Goal: Find specific page/section: Find specific page/section

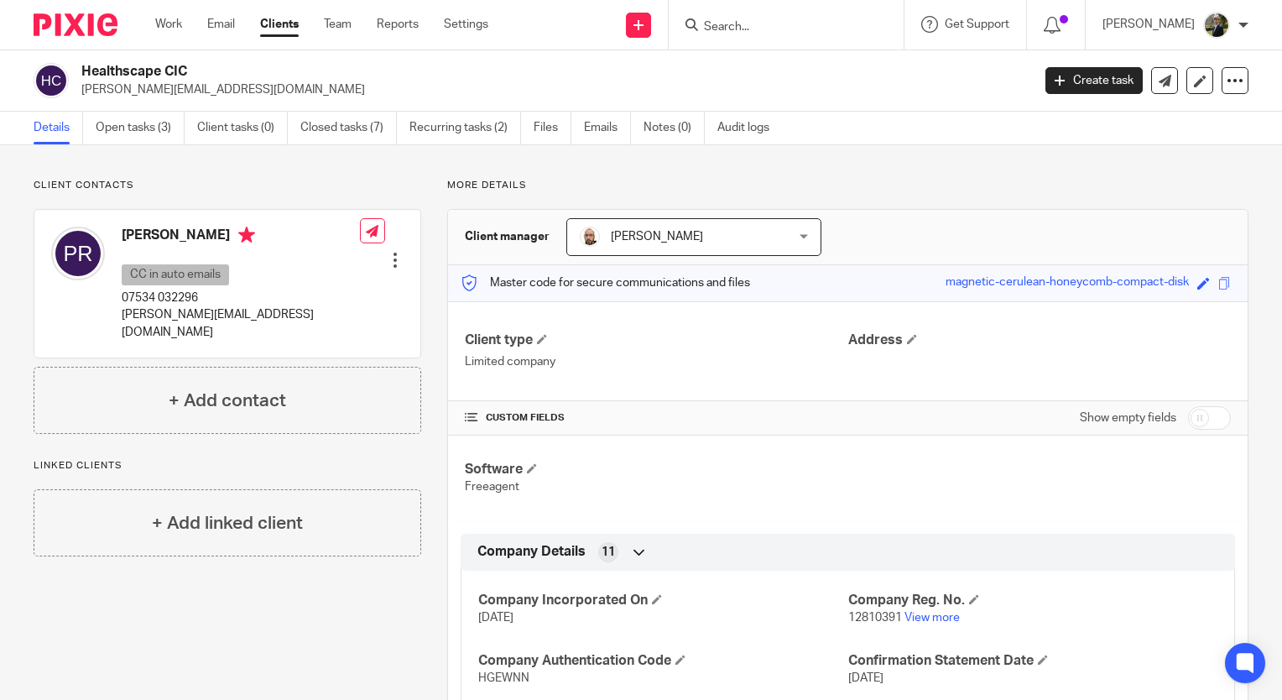
click at [840, 25] on input "Search" at bounding box center [777, 27] width 151 height 15
type input "smoke"
click at [592, 79] on h2 "Healthscape CIC" at bounding box center [456, 72] width 751 height 18
click at [822, 22] on input "Search" at bounding box center [777, 27] width 151 height 15
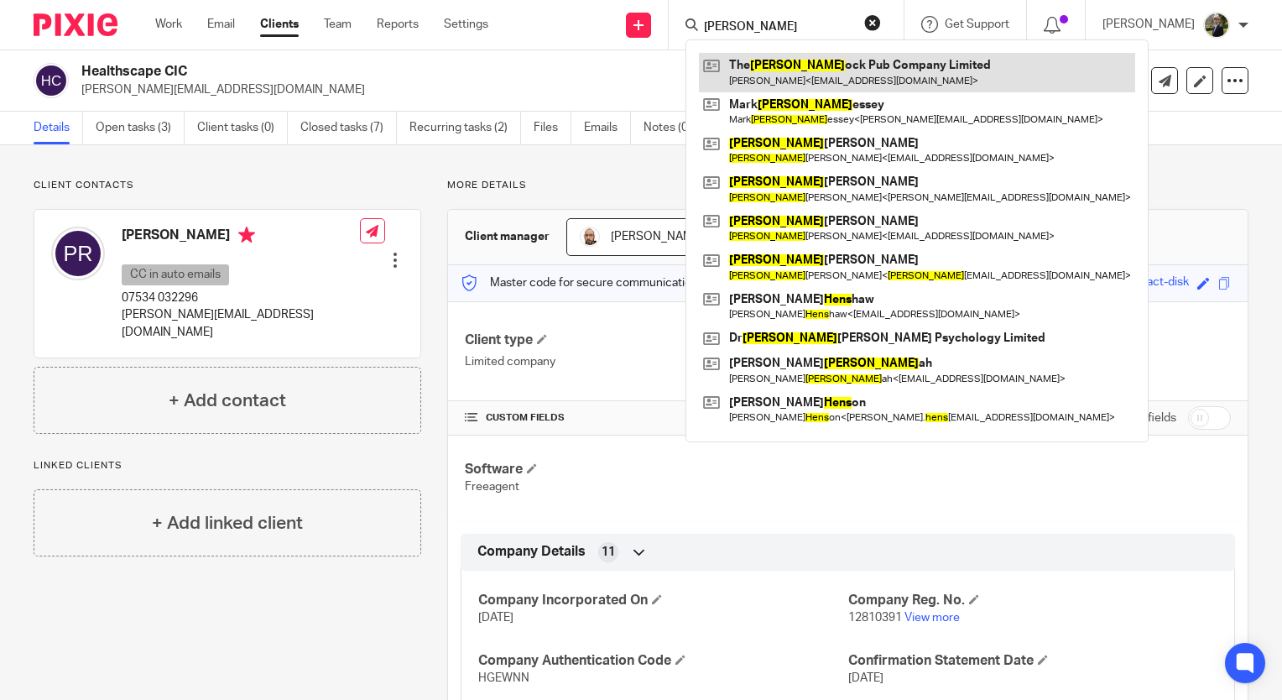
type input "henn"
click at [843, 70] on link at bounding box center [917, 72] width 436 height 39
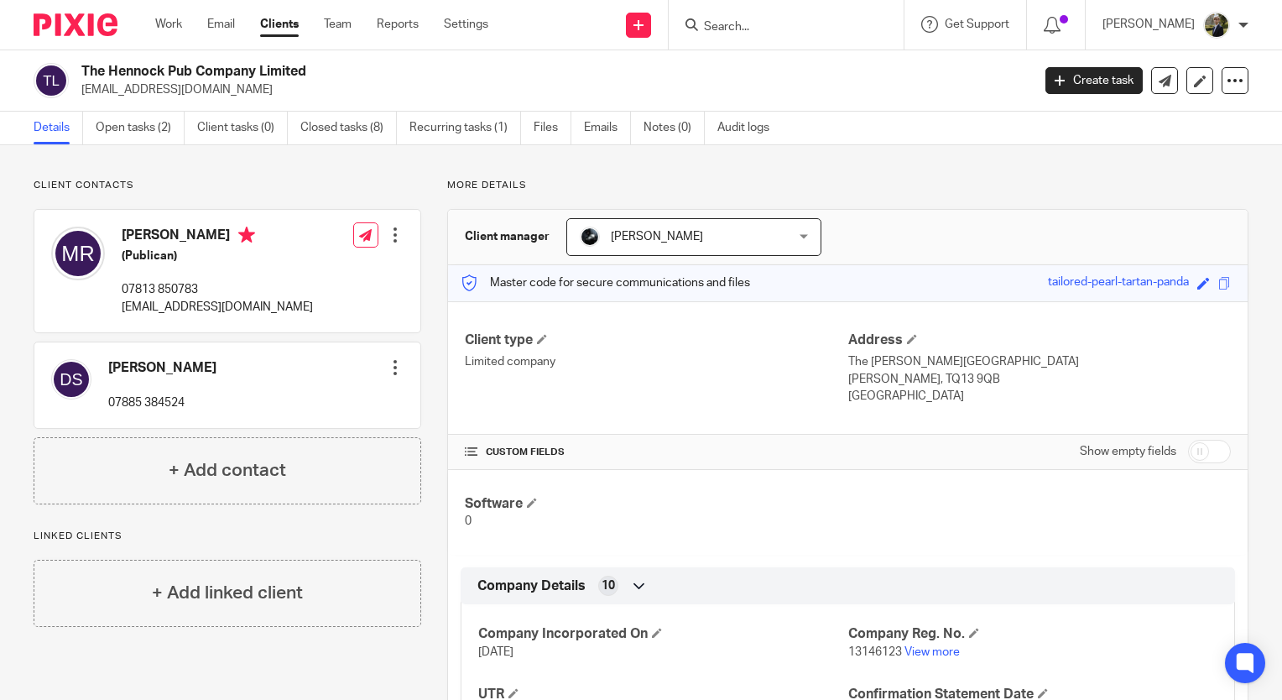
click at [787, 21] on input "Search" at bounding box center [777, 27] width 151 height 15
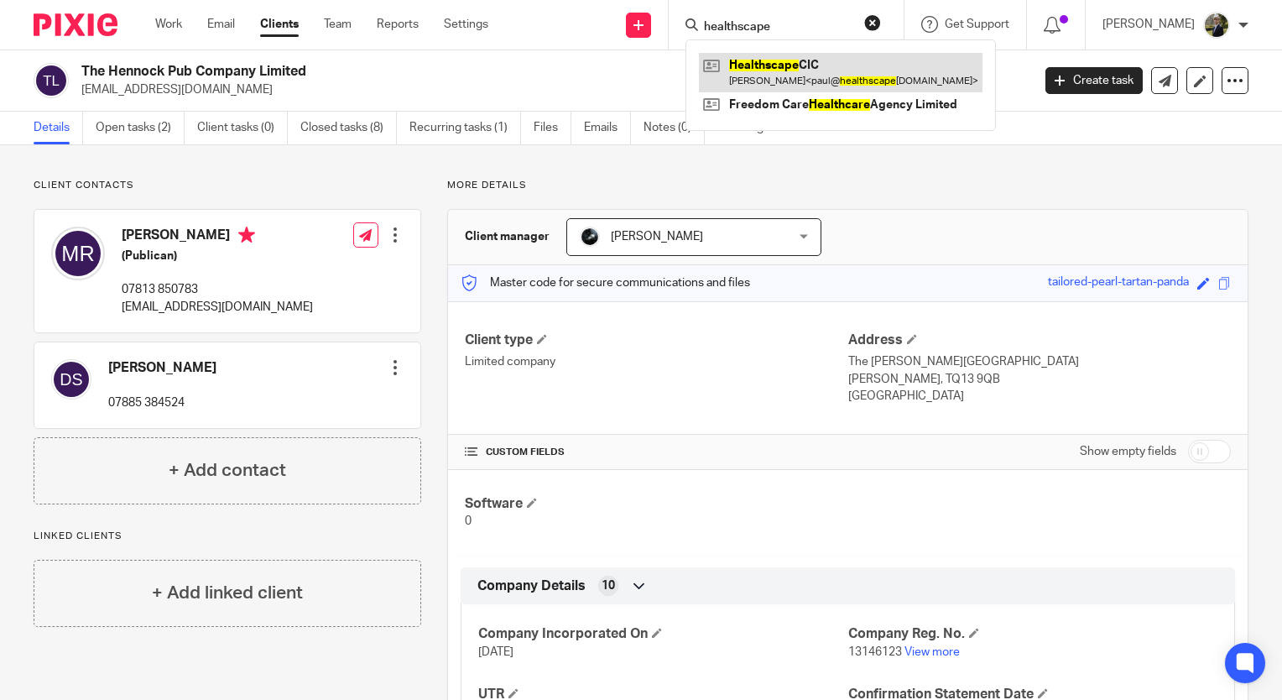
type input "healthscape"
click at [796, 70] on link at bounding box center [841, 72] width 284 height 39
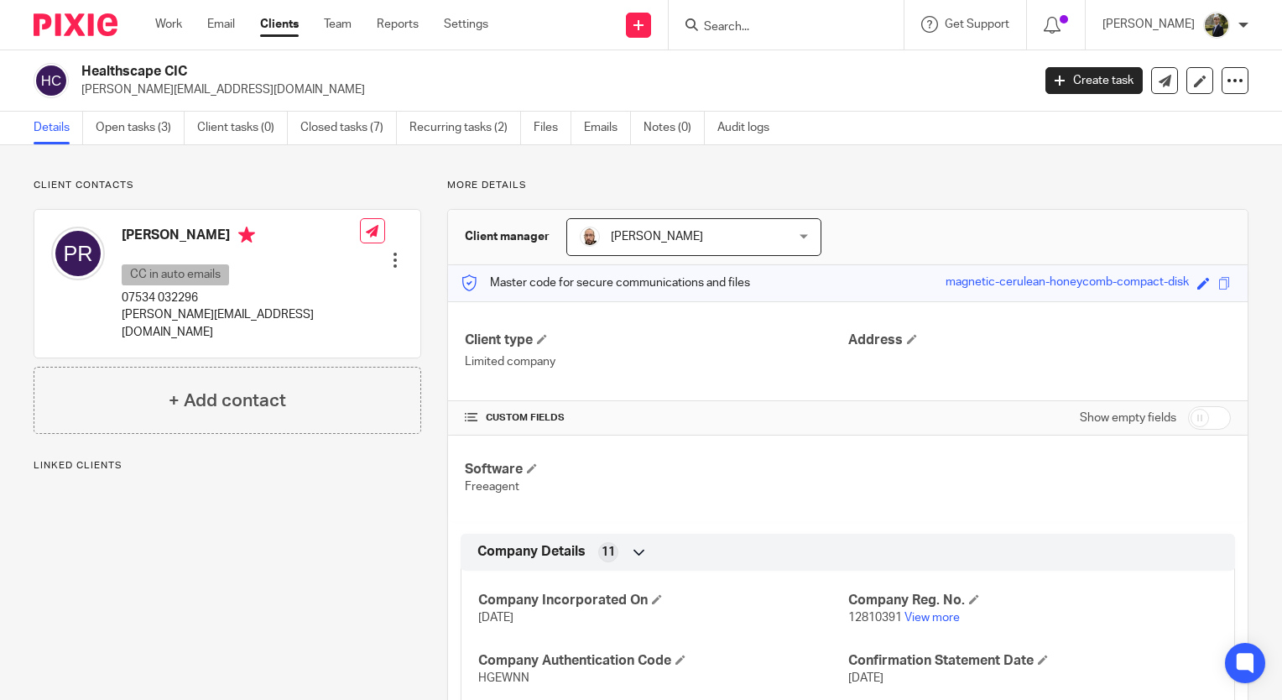
drag, startPoint x: 235, startPoint y: 99, endPoint x: 83, endPoint y: 97, distance: 151.9
click at [83, 97] on div "Healthscape CIC paul@healthscapecic.co.uk Create task Update from Companies Hou…" at bounding box center [641, 80] width 1282 height 61
copy p "paul@healthscapecic.co.uk"
click at [766, 26] on input "Search" at bounding box center [777, 27] width 151 height 15
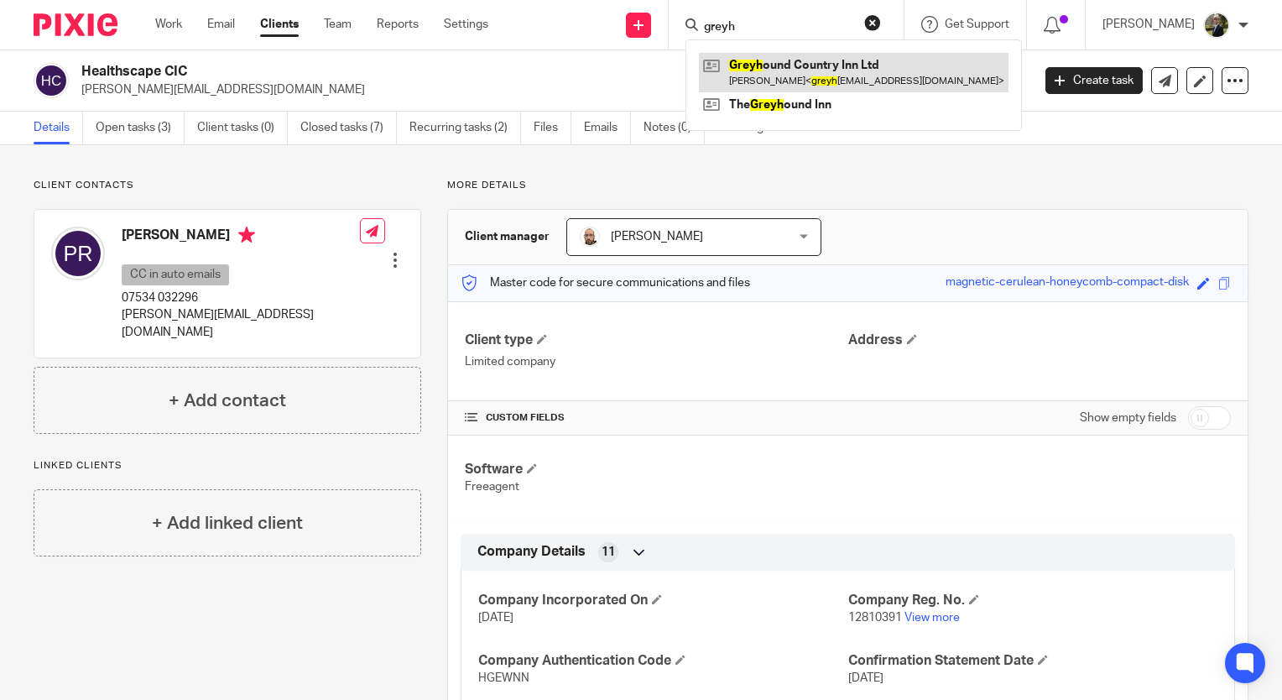
type input "greyh"
click at [774, 73] on link at bounding box center [854, 72] width 310 height 39
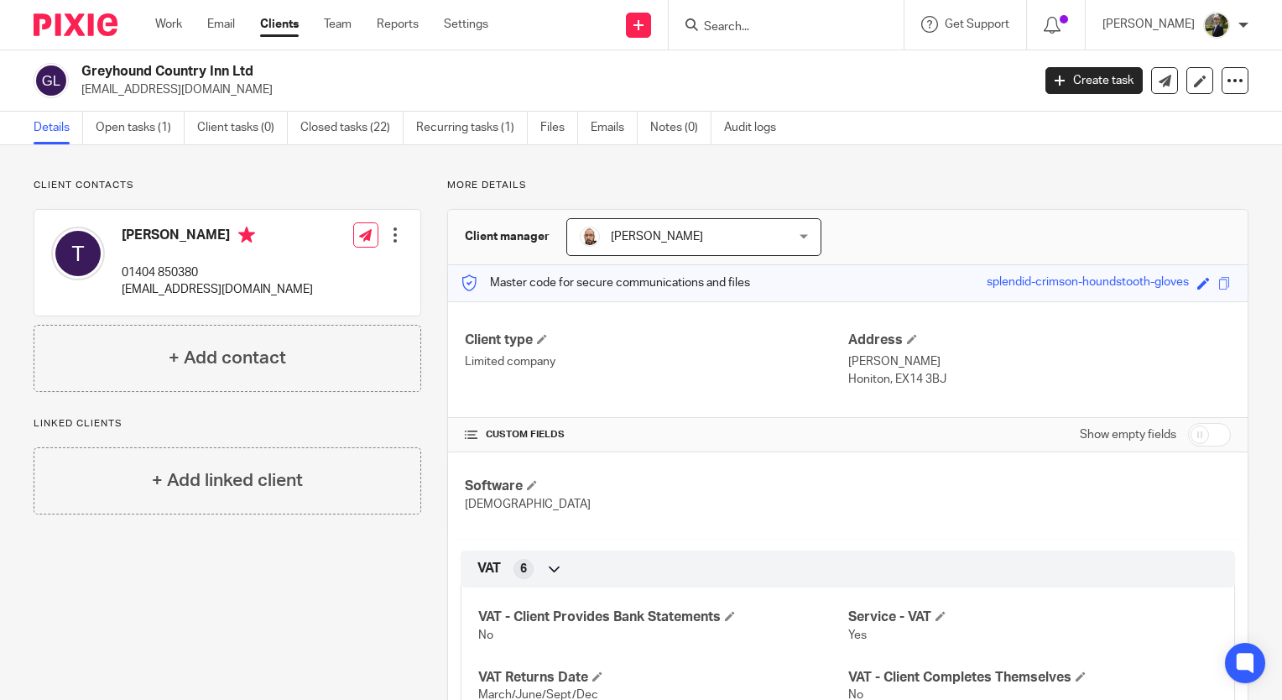
click at [800, 18] on form at bounding box center [791, 24] width 179 height 21
click at [781, 30] on input "Search" at bounding box center [777, 27] width 151 height 15
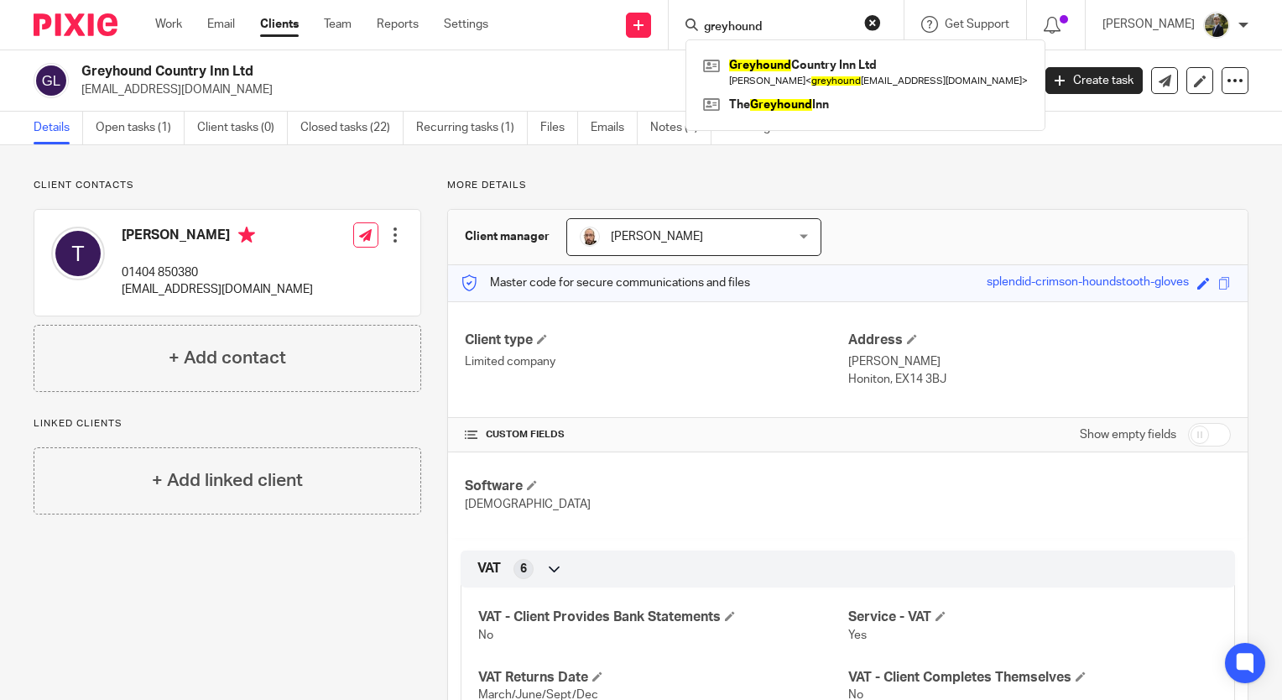
type input "greyhound"
click at [598, 86] on p "greyhoundcountryinn@gmail.com" at bounding box center [550, 89] width 939 height 17
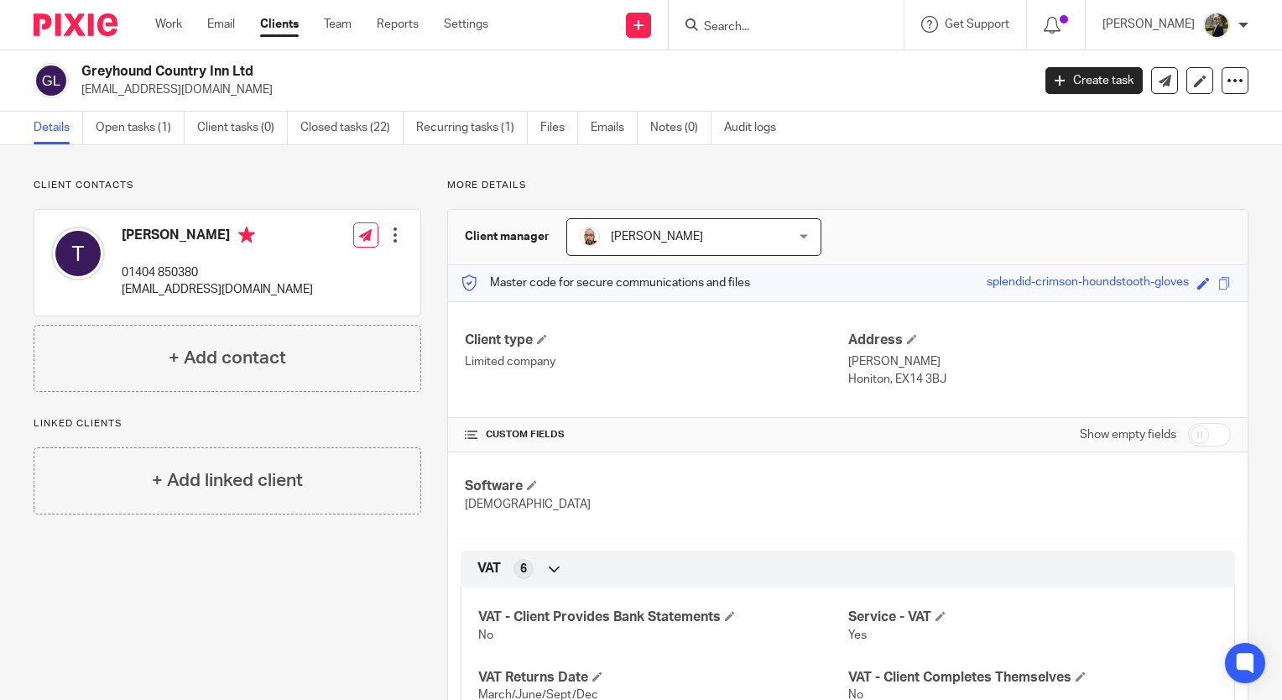
click at [743, 22] on input "Search" at bounding box center [777, 27] width 151 height 15
type input "hennock"
click at [799, 65] on link at bounding box center [841, 72] width 284 height 39
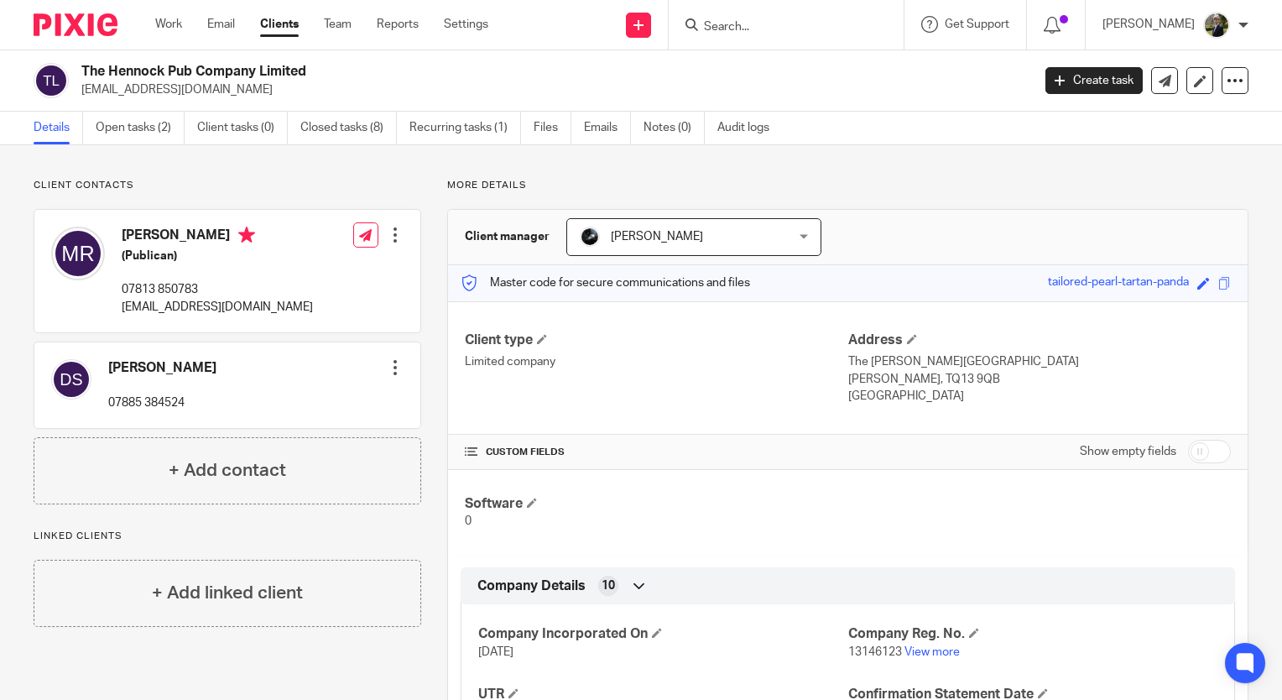
click at [750, 22] on input "Search" at bounding box center [777, 27] width 151 height 15
click at [767, 29] on input "Search" at bounding box center [777, 27] width 151 height 15
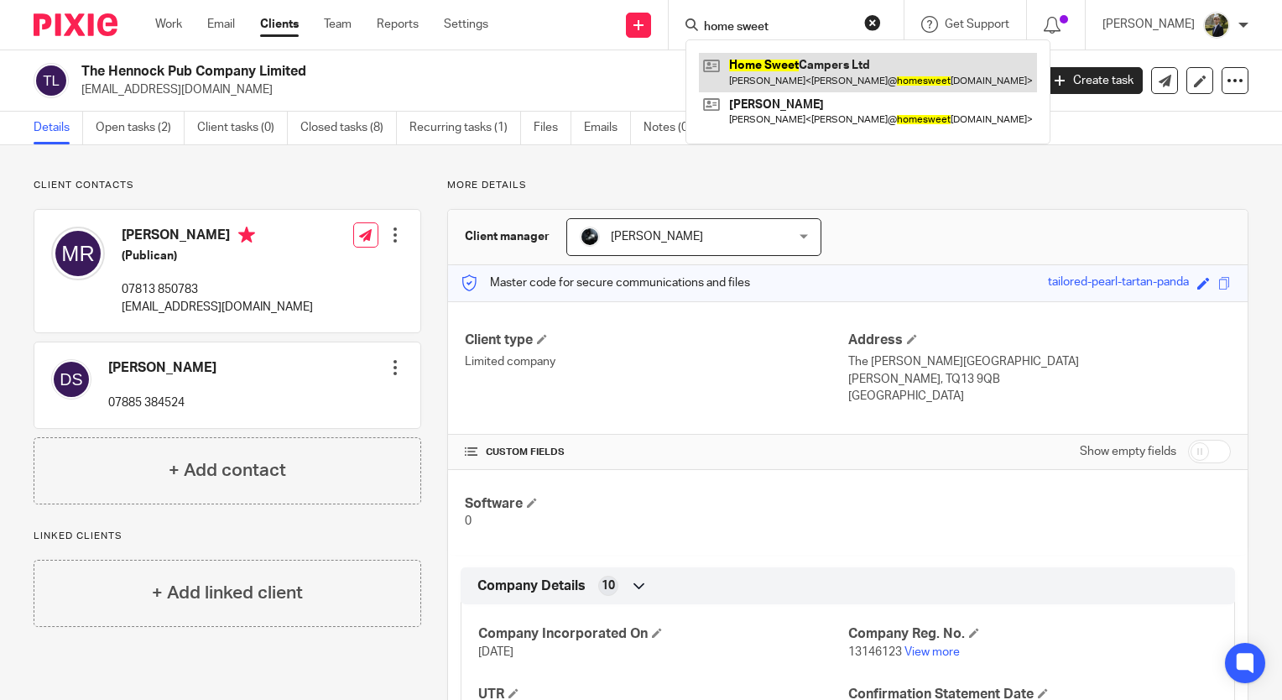
type input "home sweet"
click at [789, 81] on link at bounding box center [868, 72] width 338 height 39
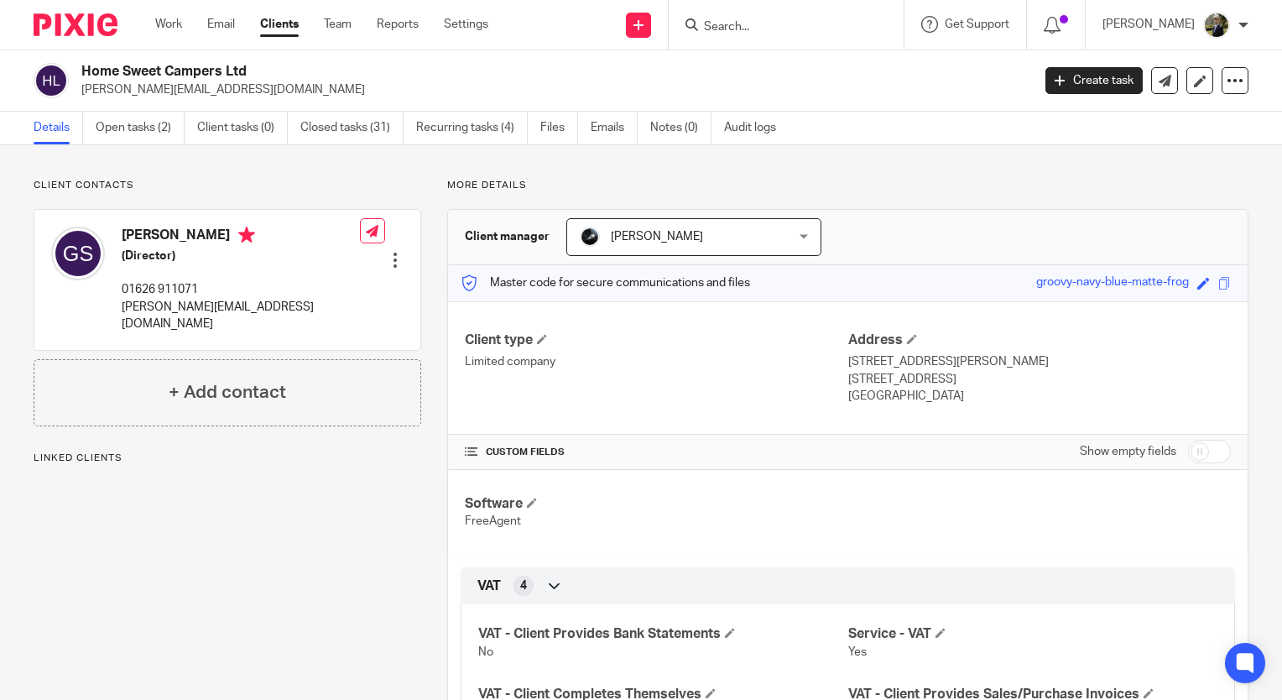
click at [451, 84] on p "gareth@homesweetcampers.com" at bounding box center [550, 89] width 939 height 17
click at [738, 21] on input "Search" at bounding box center [777, 27] width 151 height 15
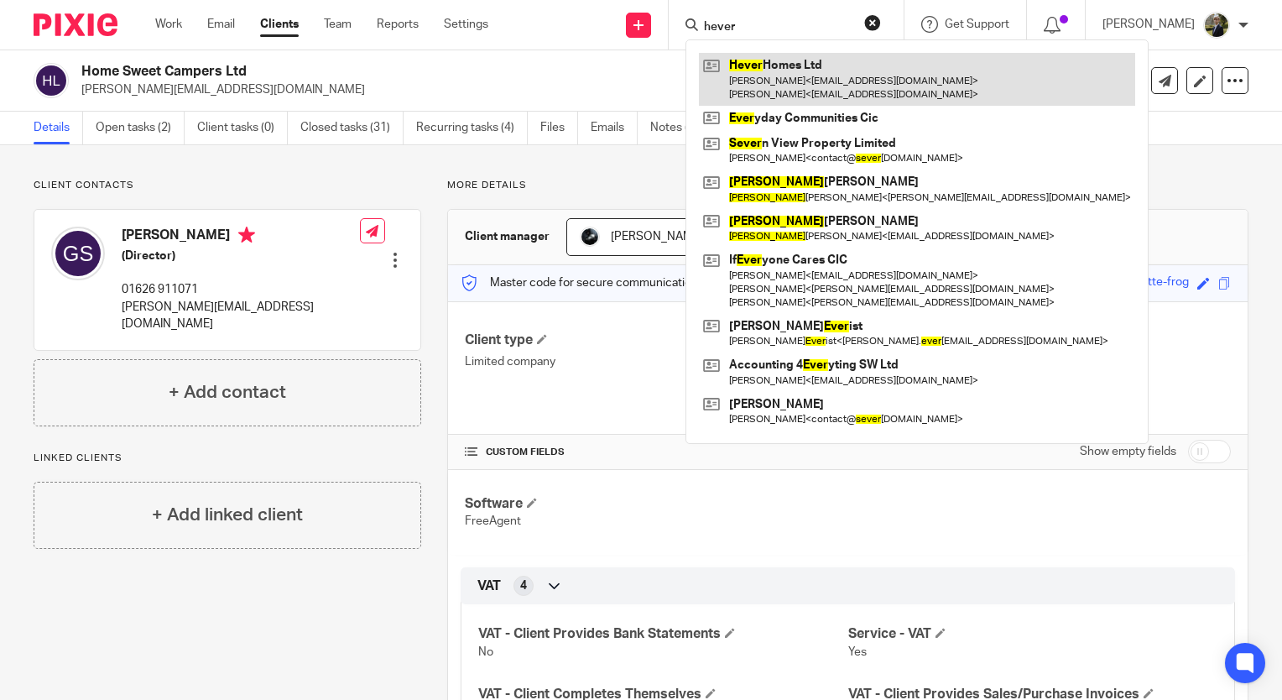
type input "hever"
click at [806, 87] on link at bounding box center [917, 79] width 436 height 52
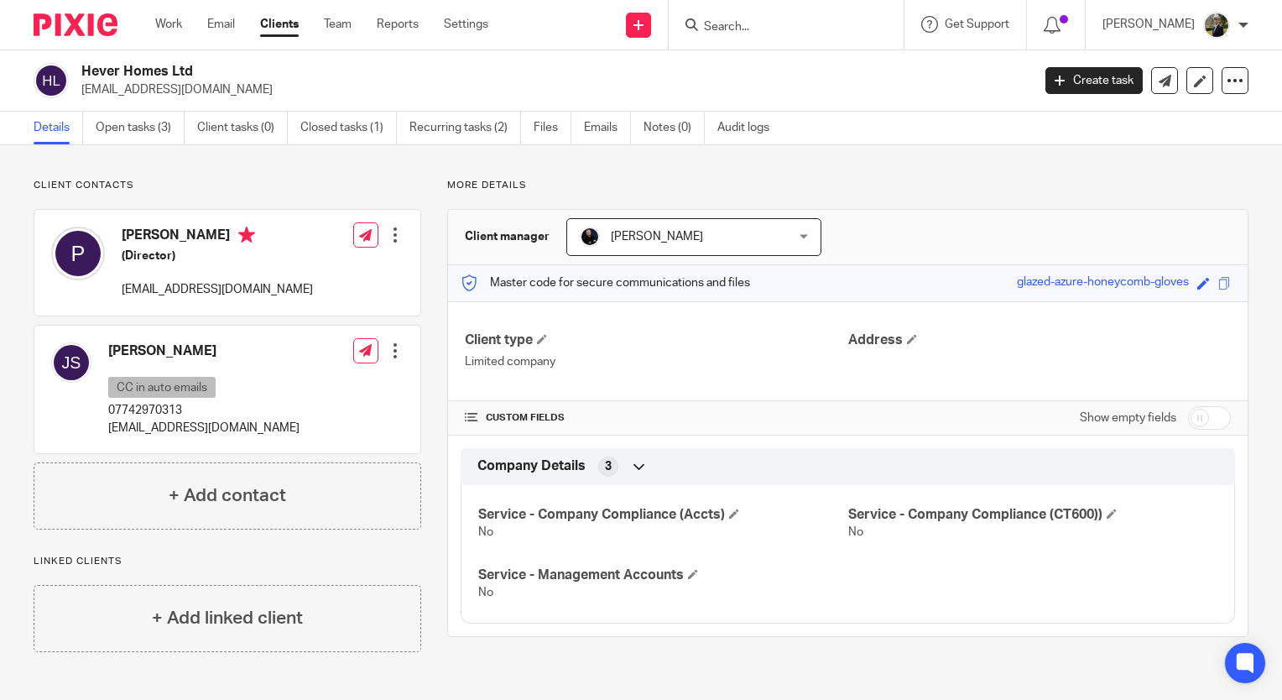
click at [272, 165] on div "Client contacts John S Spencer CC in auto emails 07742970313 johnspencer@alfred…" at bounding box center [641, 415] width 1282 height 540
click at [754, 29] on input "Search" at bounding box center [777, 27] width 151 height 15
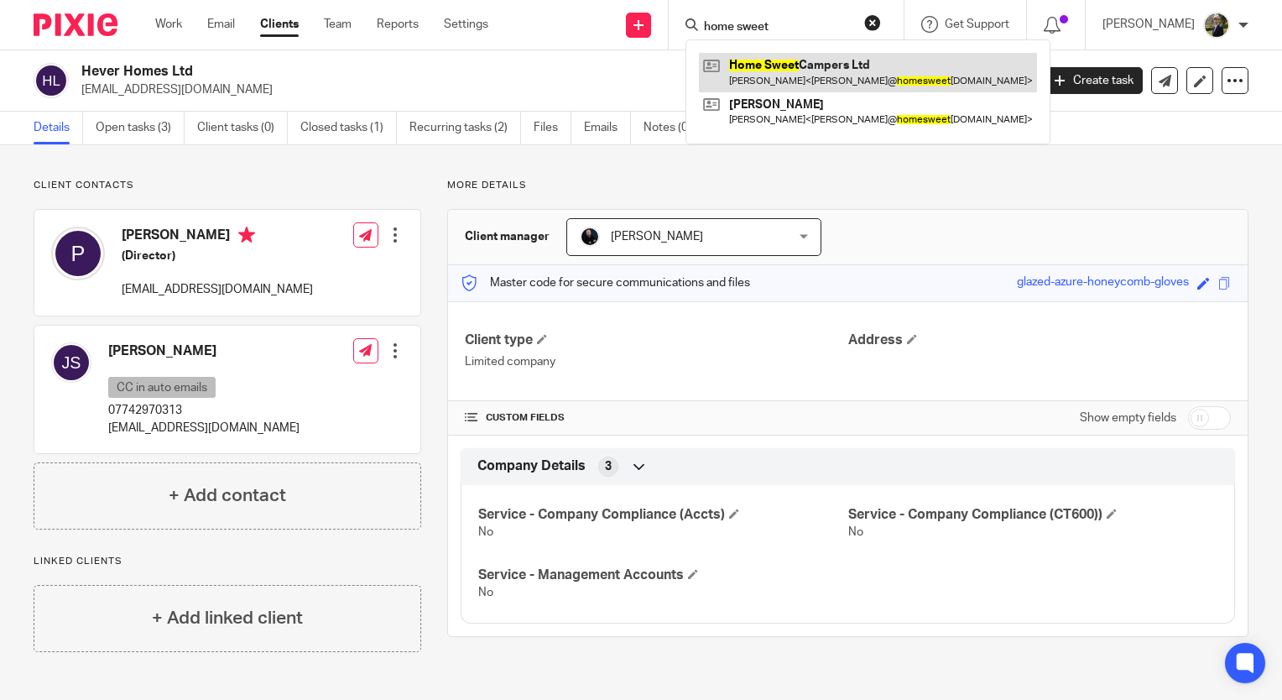
type input "home sweet"
click at [807, 65] on link at bounding box center [868, 72] width 338 height 39
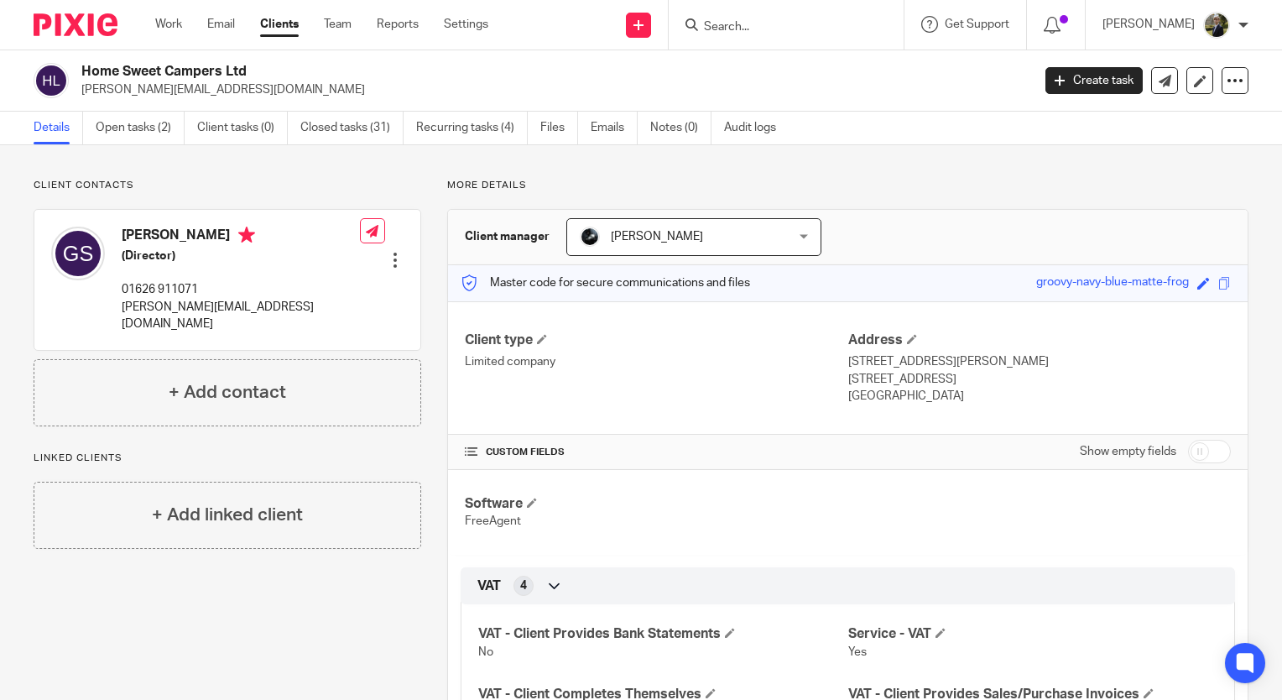
click at [764, 26] on input "Search" at bounding box center [777, 27] width 151 height 15
type input "innov"
click at [791, 65] on link at bounding box center [803, 65] width 208 height 25
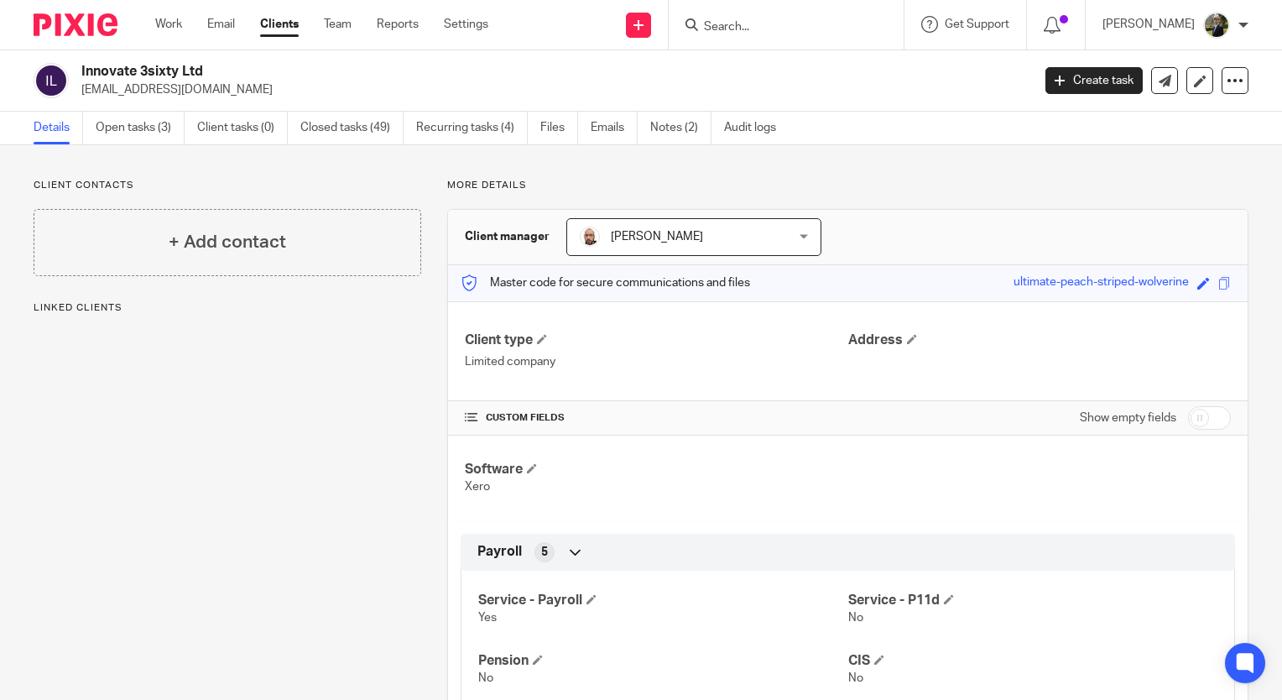
click at [749, 27] on input "Search" at bounding box center [777, 27] width 151 height 15
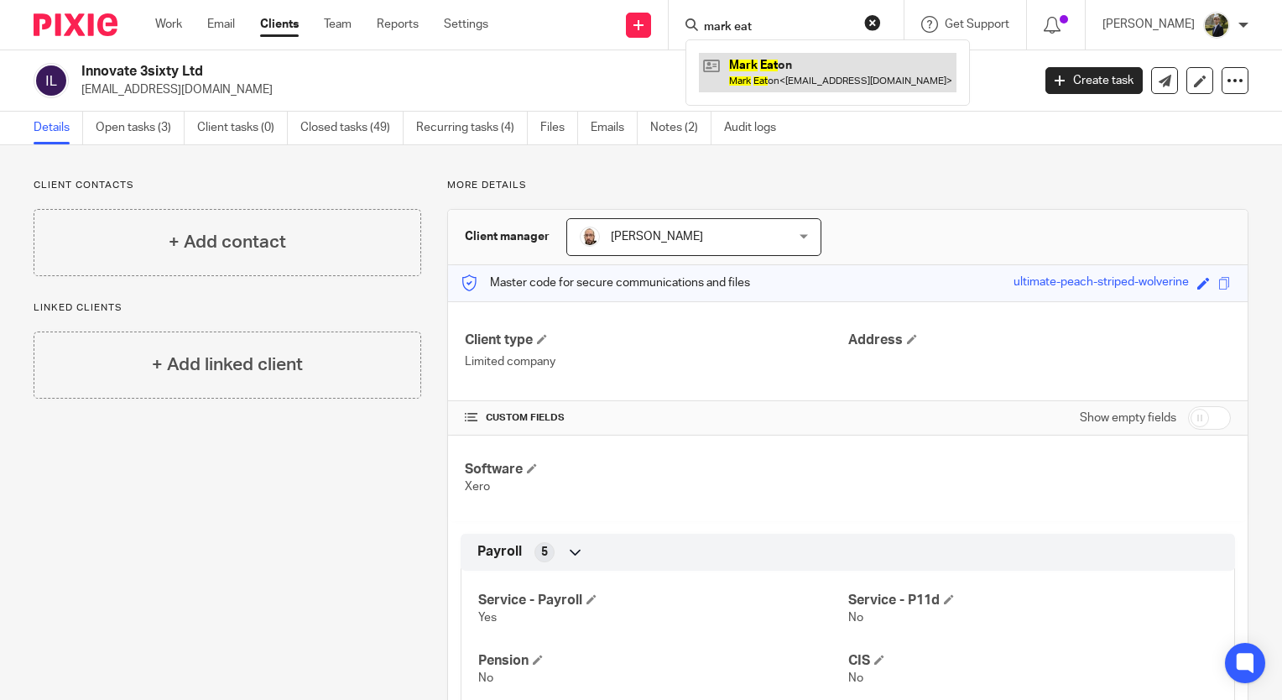
type input "mark eat"
click at [812, 85] on link at bounding box center [828, 72] width 258 height 39
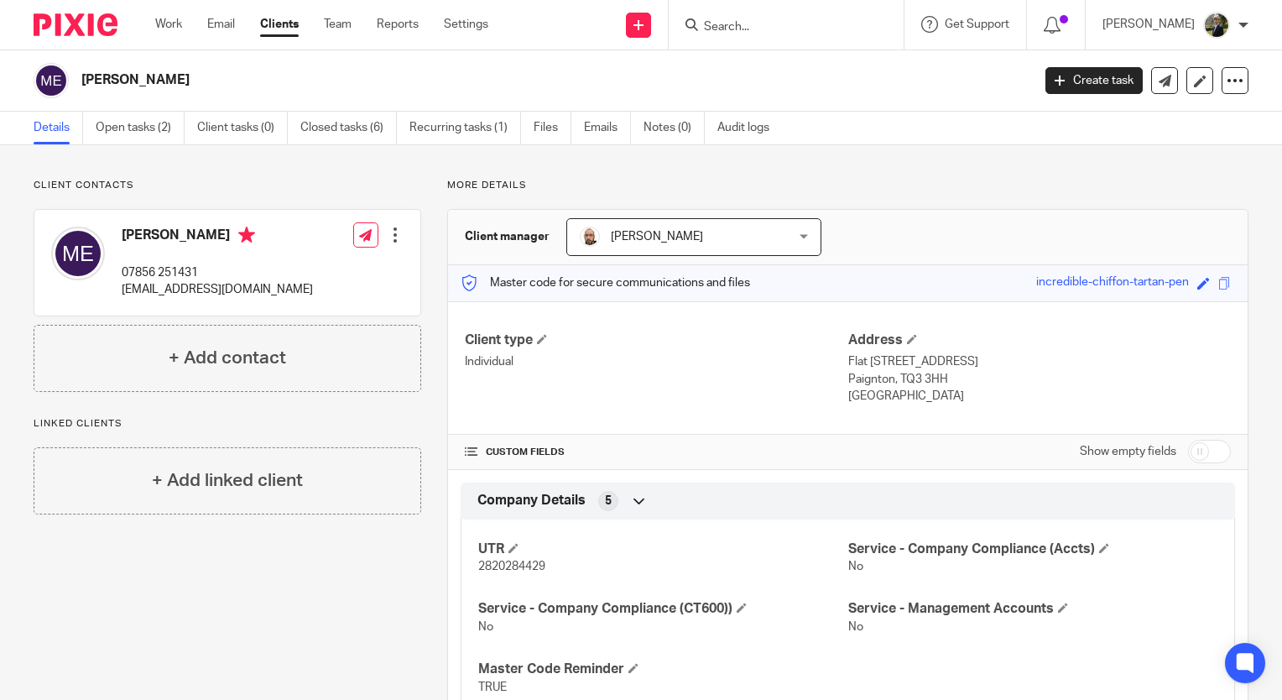
click at [762, 20] on input "Search" at bounding box center [777, 27] width 151 height 15
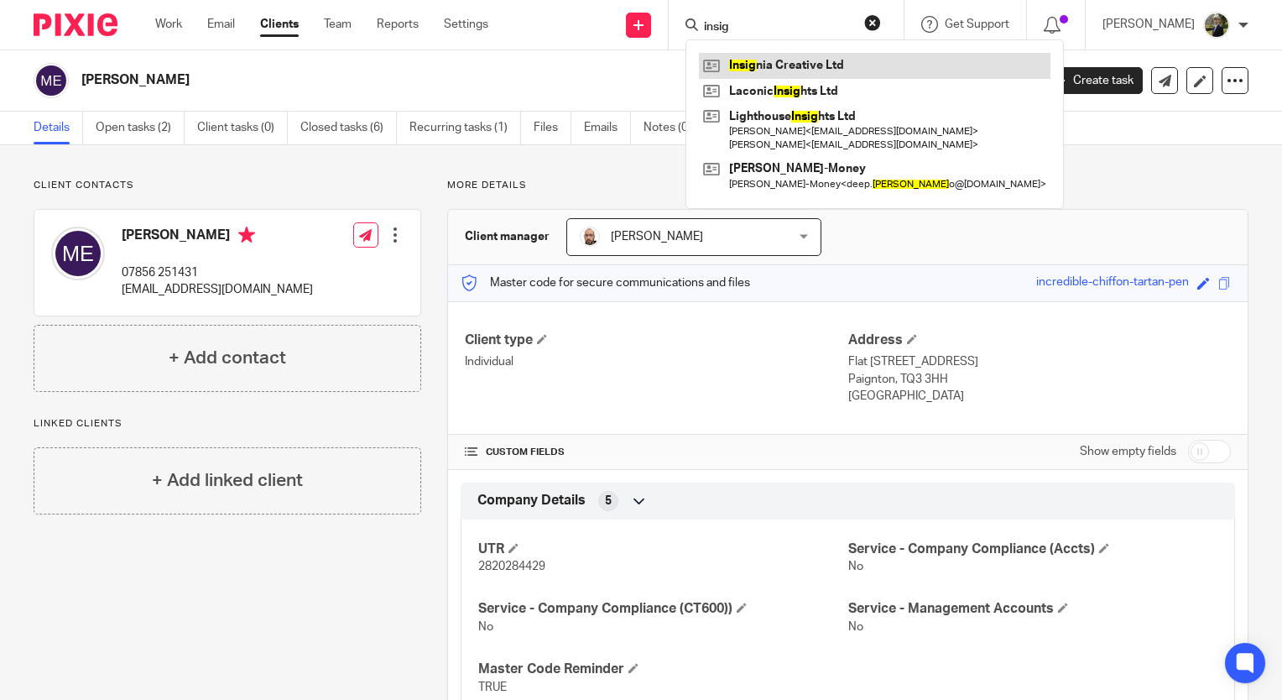
type input "insig"
click at [759, 69] on link at bounding box center [875, 65] width 352 height 25
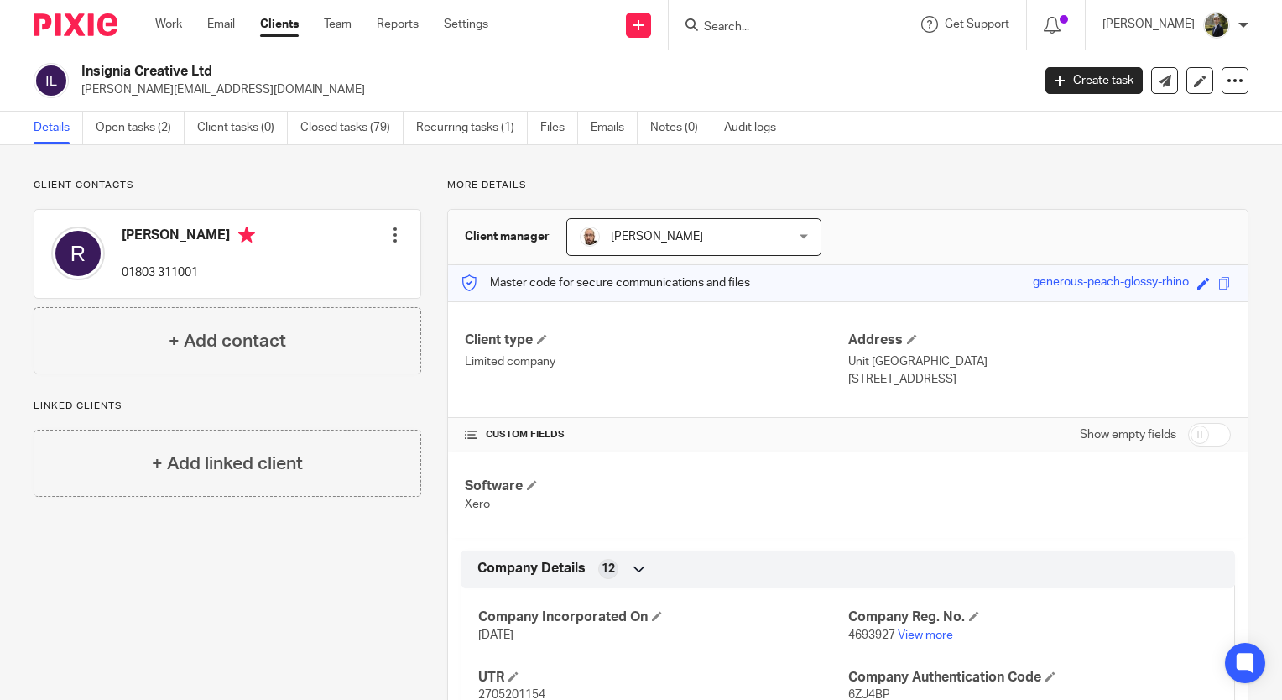
click at [815, 25] on input "Search" at bounding box center [777, 27] width 151 height 15
click at [748, 18] on form at bounding box center [791, 24] width 179 height 21
click at [749, 27] on input "Search" at bounding box center [777, 27] width 151 height 15
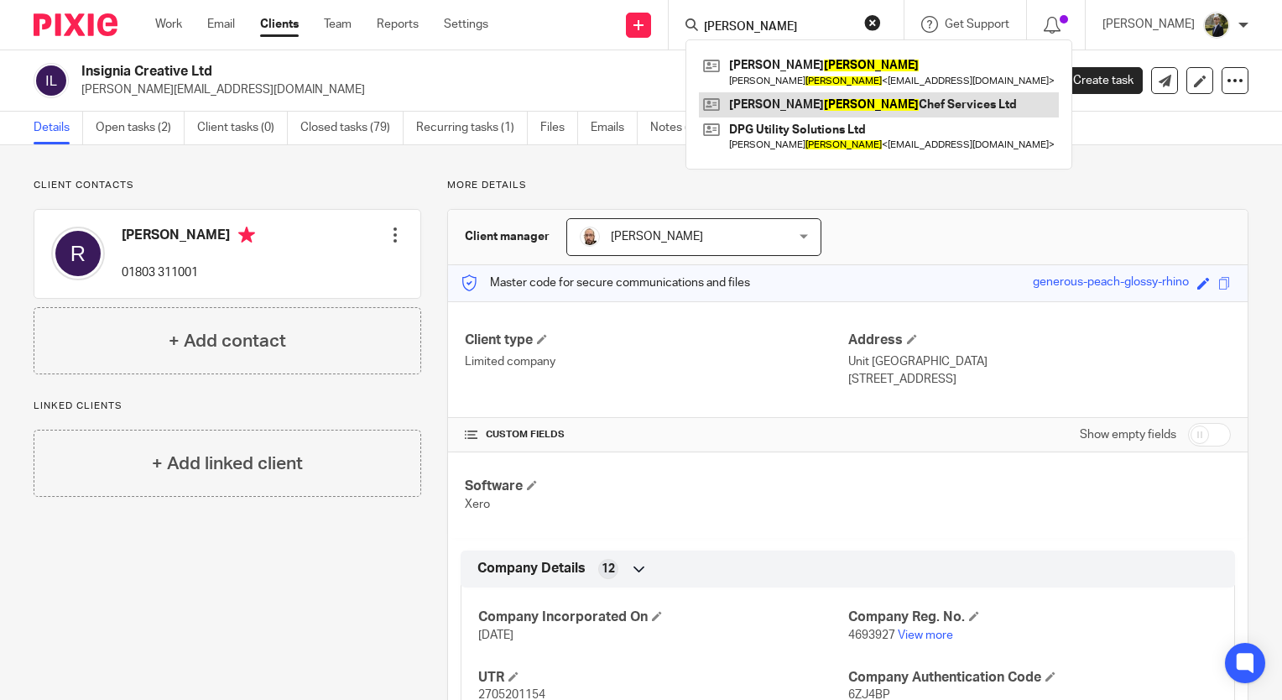
type input "goodman"
click at [797, 106] on link at bounding box center [879, 104] width 360 height 25
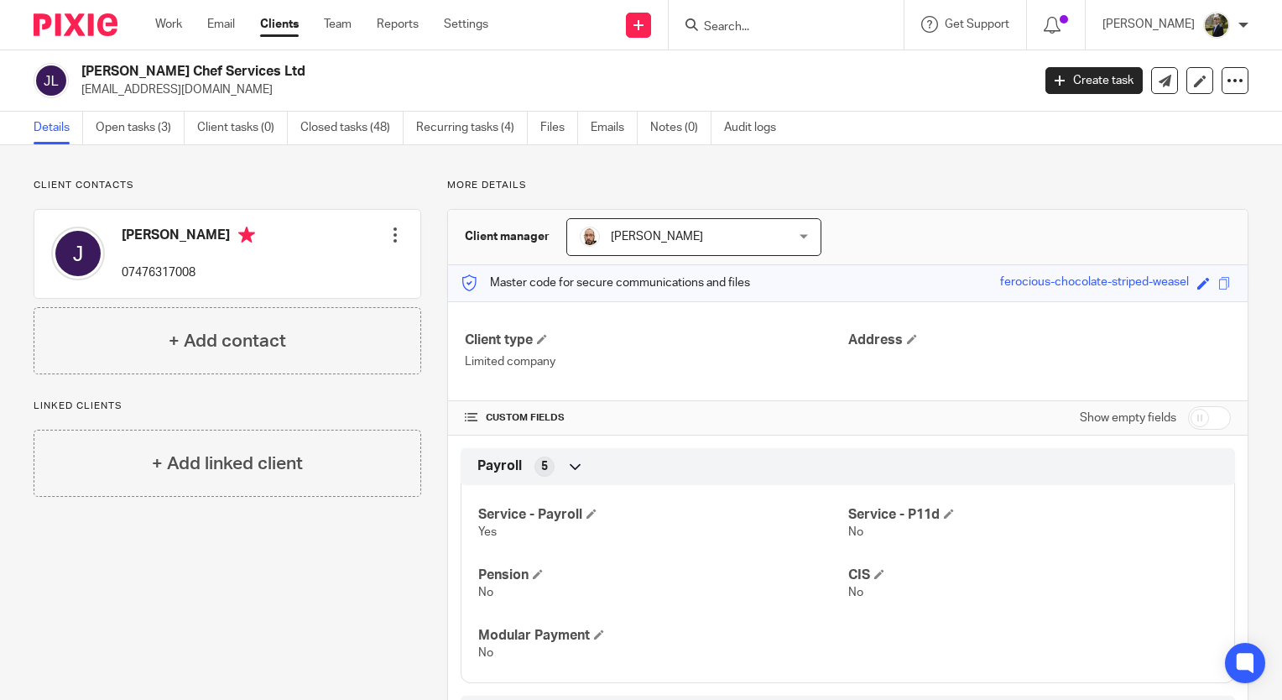
click at [274, 188] on p "Client contacts" at bounding box center [228, 185] width 388 height 13
click at [235, 166] on div "Client contacts Jamie 07476317008 Edit contact Create client from contact Expor…" at bounding box center [641, 652] width 1282 height 1014
click at [253, 183] on p "Client contacts" at bounding box center [228, 185] width 388 height 13
click at [316, 189] on p "Client contacts" at bounding box center [228, 185] width 388 height 13
click at [824, 15] on form at bounding box center [791, 24] width 179 height 21
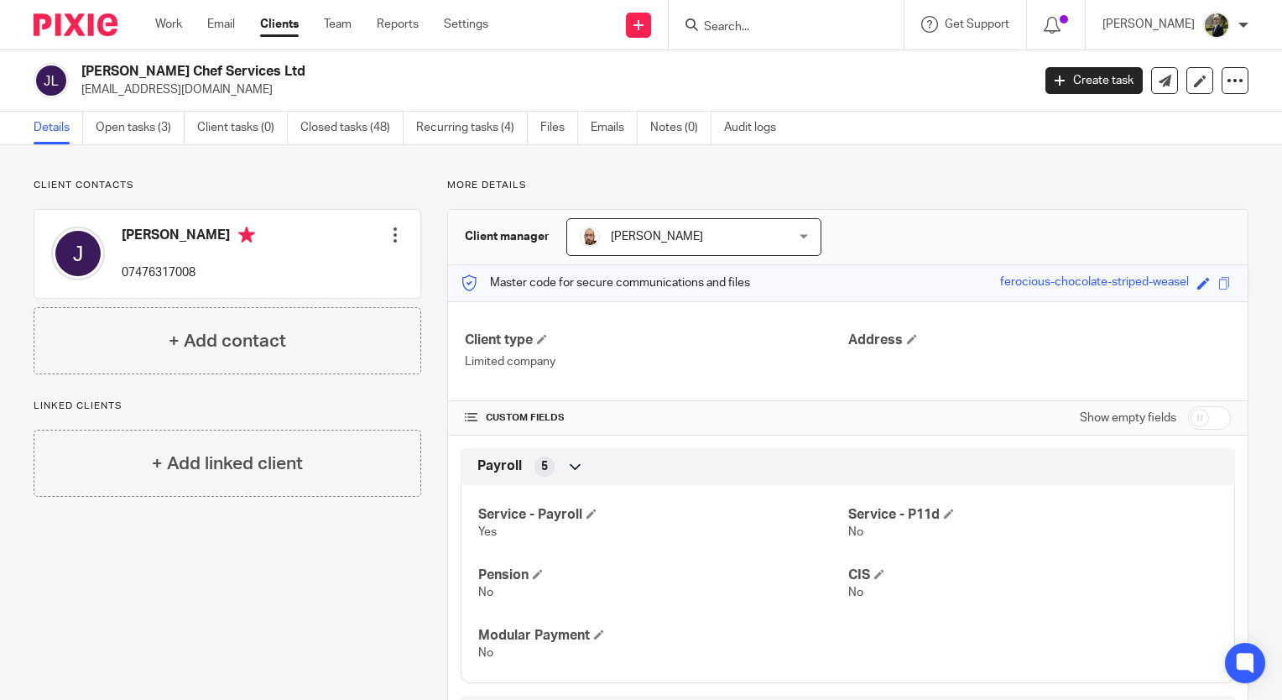
click at [799, 34] on input "Search" at bounding box center [777, 27] width 151 height 15
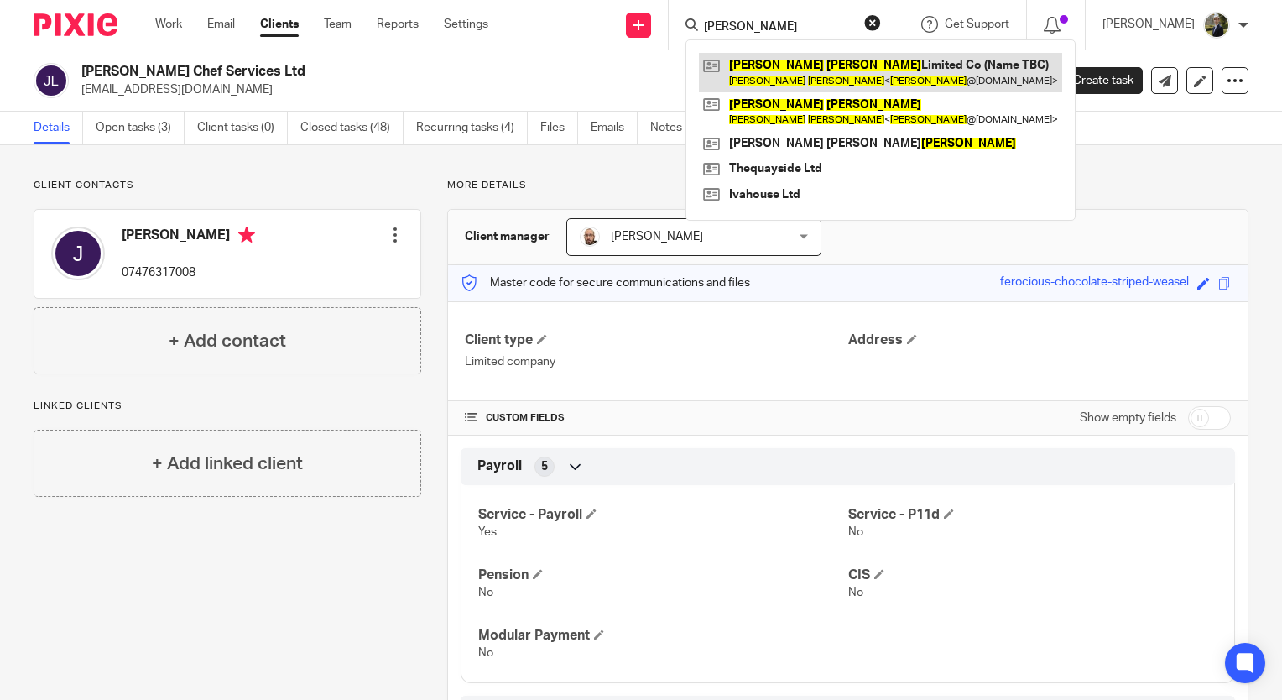
type input "brian gill"
click at [796, 56] on link at bounding box center [880, 72] width 363 height 39
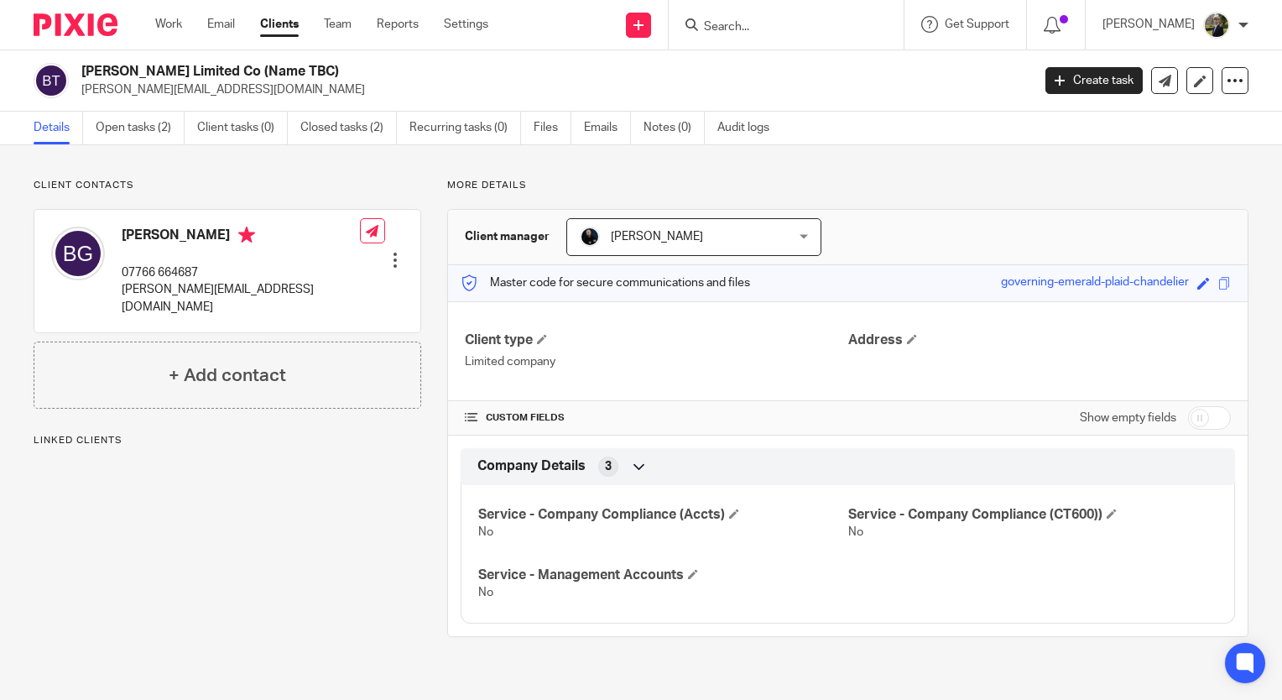
click at [309, 173] on div "Client contacts Brian Gill 07766 664687 brian@gillgirls.net Edit contact Create…" at bounding box center [641, 407] width 1282 height 525
click at [730, 32] on input "Search" at bounding box center [777, 27] width 151 height 15
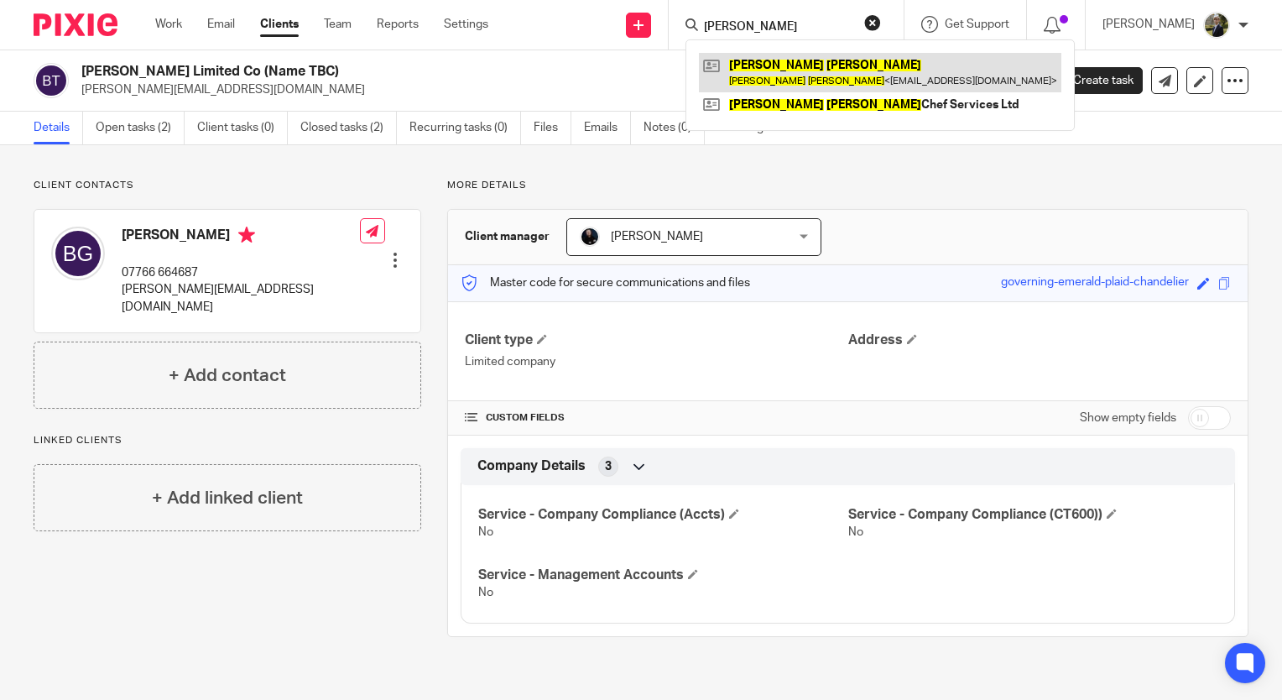
type input "jamie goodman"
click at [779, 73] on link at bounding box center [880, 72] width 363 height 39
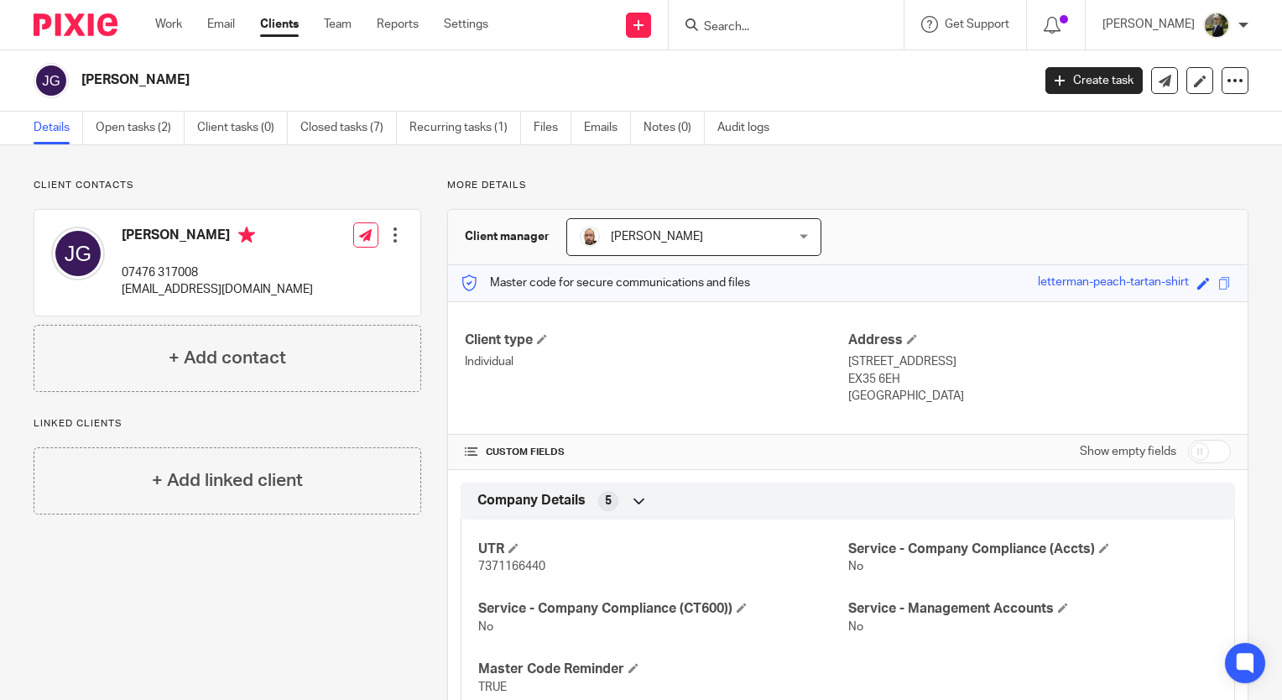
click at [774, 5] on div at bounding box center [786, 25] width 235 height 50
click at [752, 48] on div at bounding box center [786, 25] width 235 height 50
click at [749, 27] on input "Search" at bounding box center [777, 27] width 151 height 15
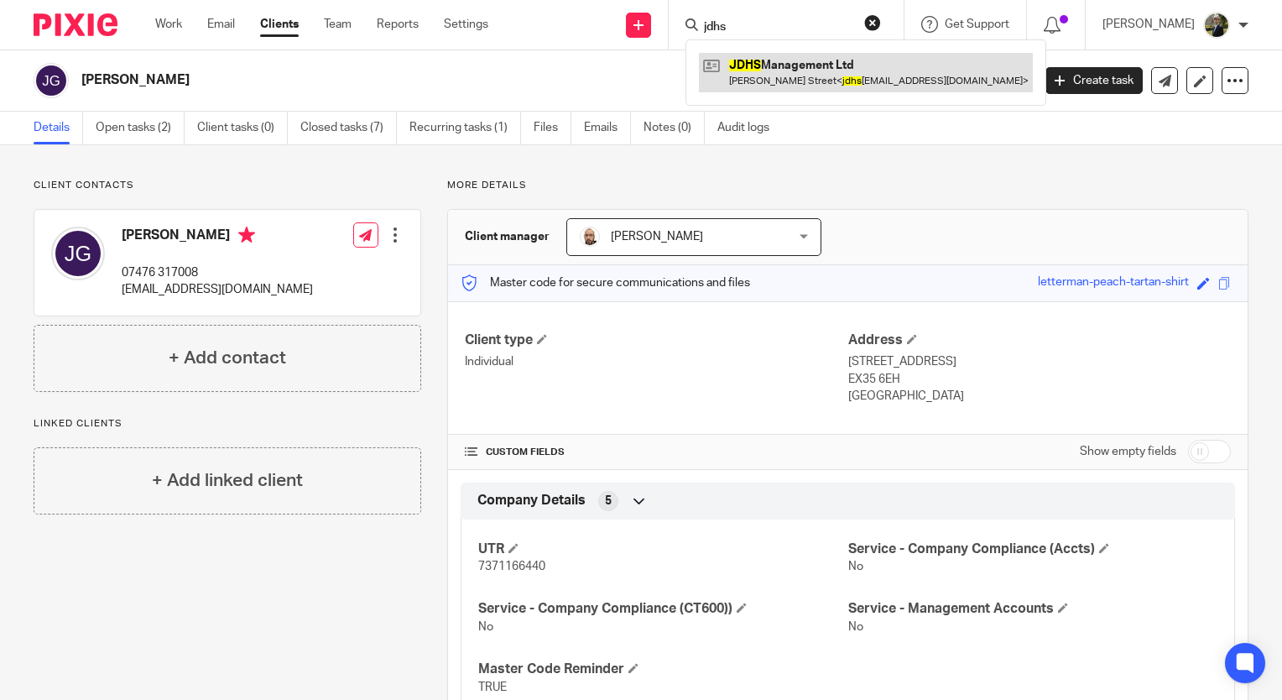
type input "jdhs"
click at [792, 64] on link at bounding box center [866, 72] width 334 height 39
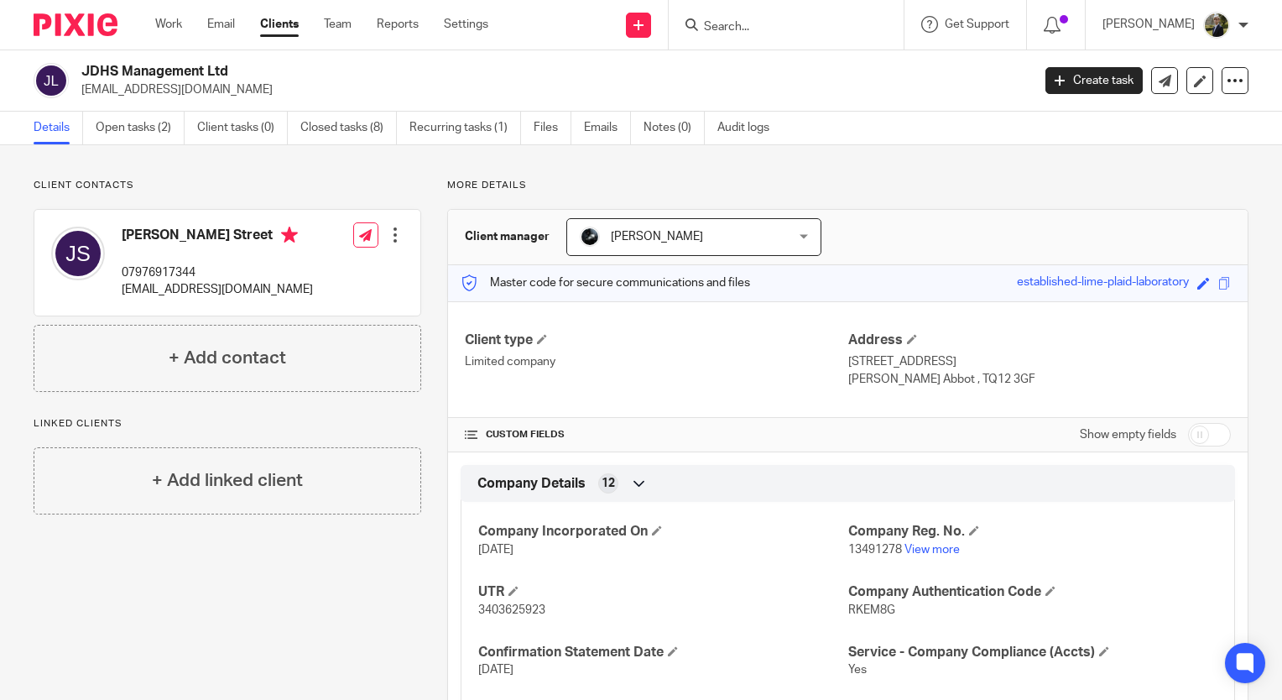
click at [215, 581] on div "Client contacts John Street 07976917344 jdhsmanagement@gmail.com Edit contact C…" at bounding box center [215, 537] width 414 height 716
click at [753, 22] on input "Search" at bounding box center [777, 27] width 151 height 15
click at [796, 35] on form at bounding box center [791, 24] width 179 height 21
click at [782, 25] on input "Search" at bounding box center [777, 27] width 151 height 15
click at [766, 33] on input "Search" at bounding box center [777, 27] width 151 height 15
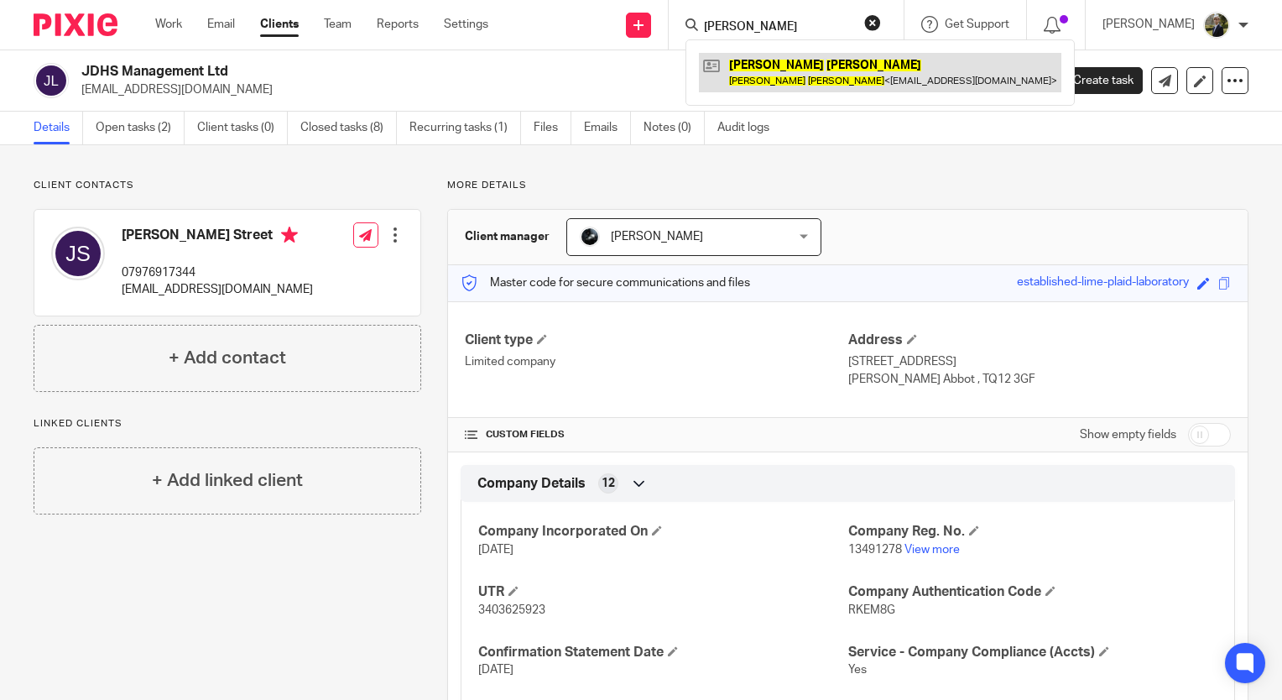
type input "lisa wilson"
click at [818, 77] on link at bounding box center [880, 72] width 363 height 39
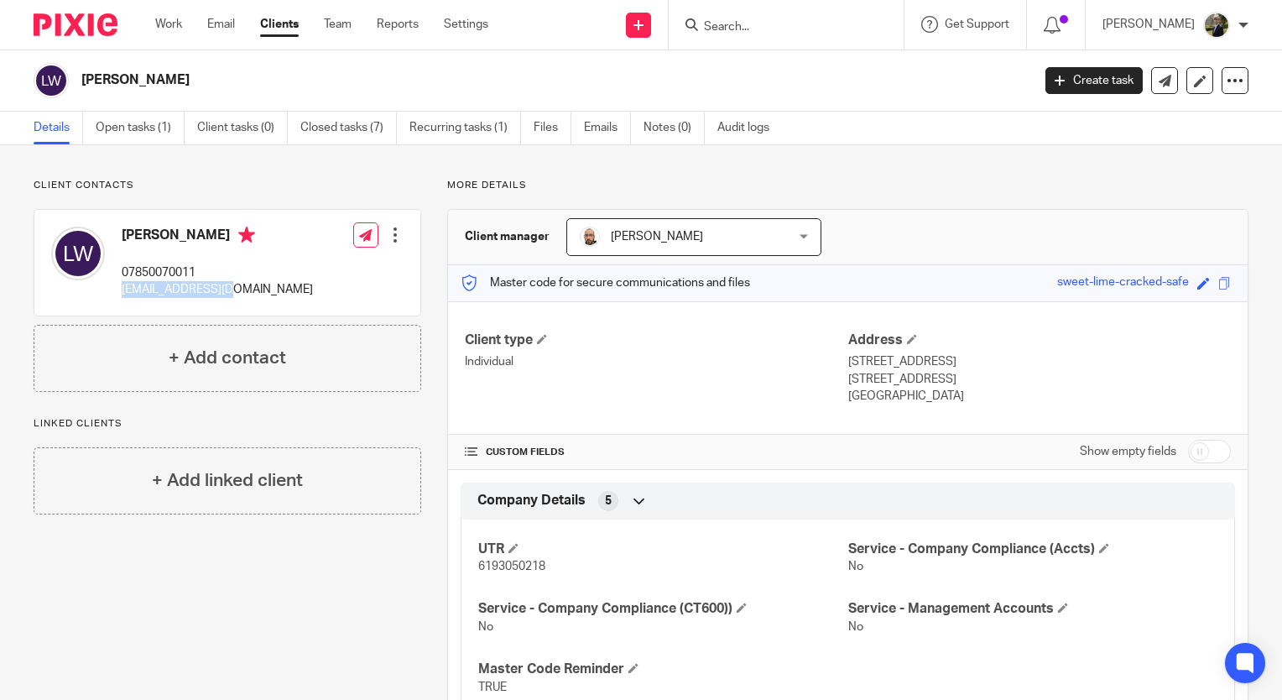
drag, startPoint x: 231, startPoint y: 290, endPoint x: 118, endPoint y: 302, distance: 113.2
click at [118, 302] on div "Lisa Wilson 07850070011 lisacbudd@aol.com Edit contact Create client from conta…" at bounding box center [227, 263] width 386 height 106
copy p "[EMAIL_ADDRESS][DOMAIN_NAME]"
click at [735, 25] on input "Search" at bounding box center [777, 27] width 151 height 15
paste input "[EMAIL_ADDRESS][DOMAIN_NAME]"
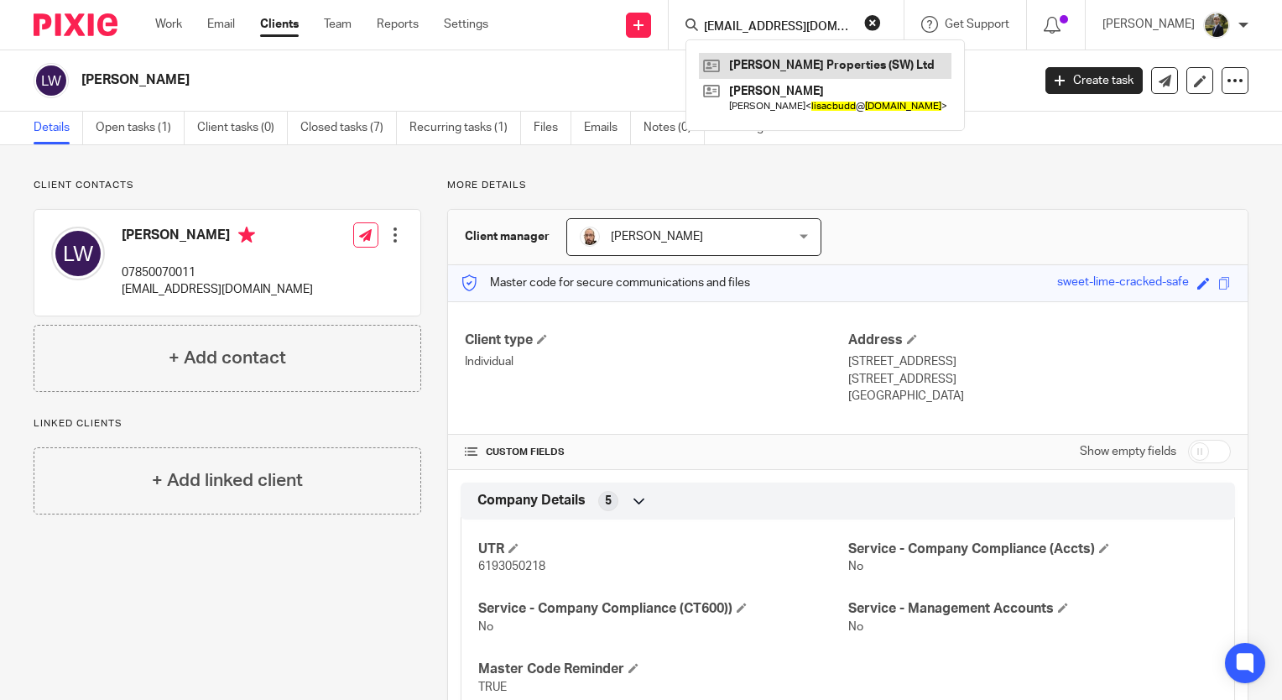
type input "[EMAIL_ADDRESS][DOMAIN_NAME]"
click at [789, 59] on link at bounding box center [825, 65] width 253 height 25
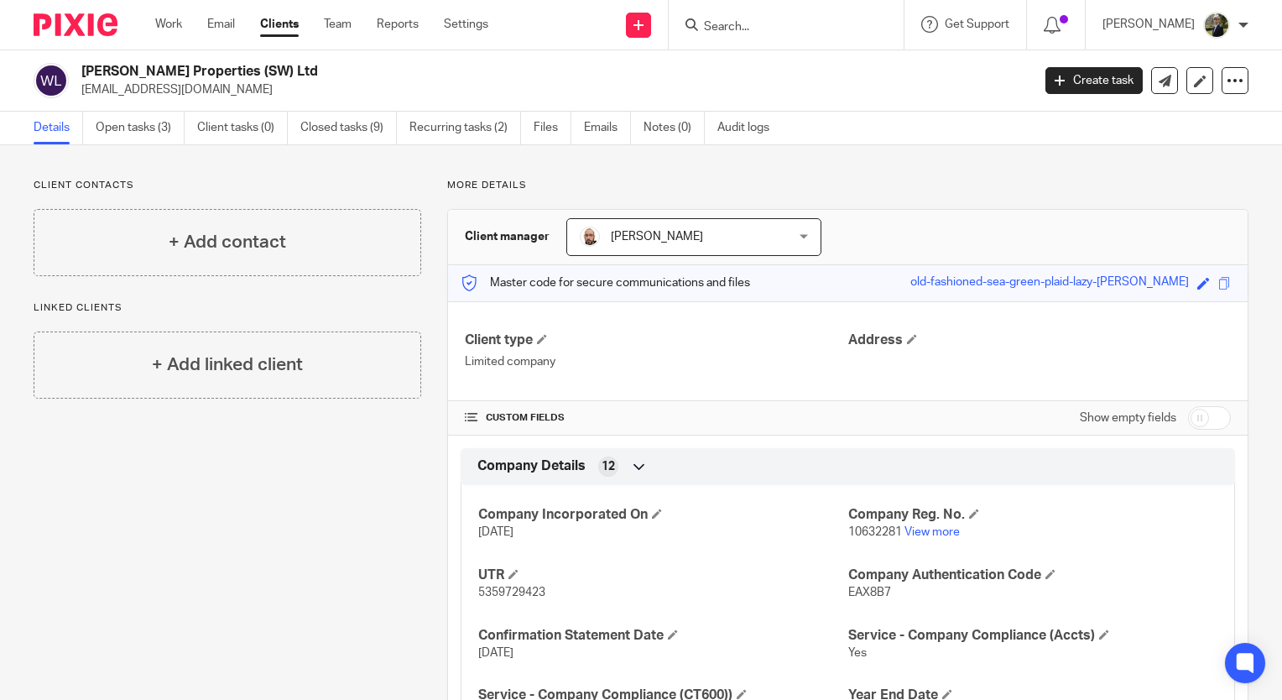
click at [740, 24] on input "Search" at bounding box center [777, 27] width 151 height 15
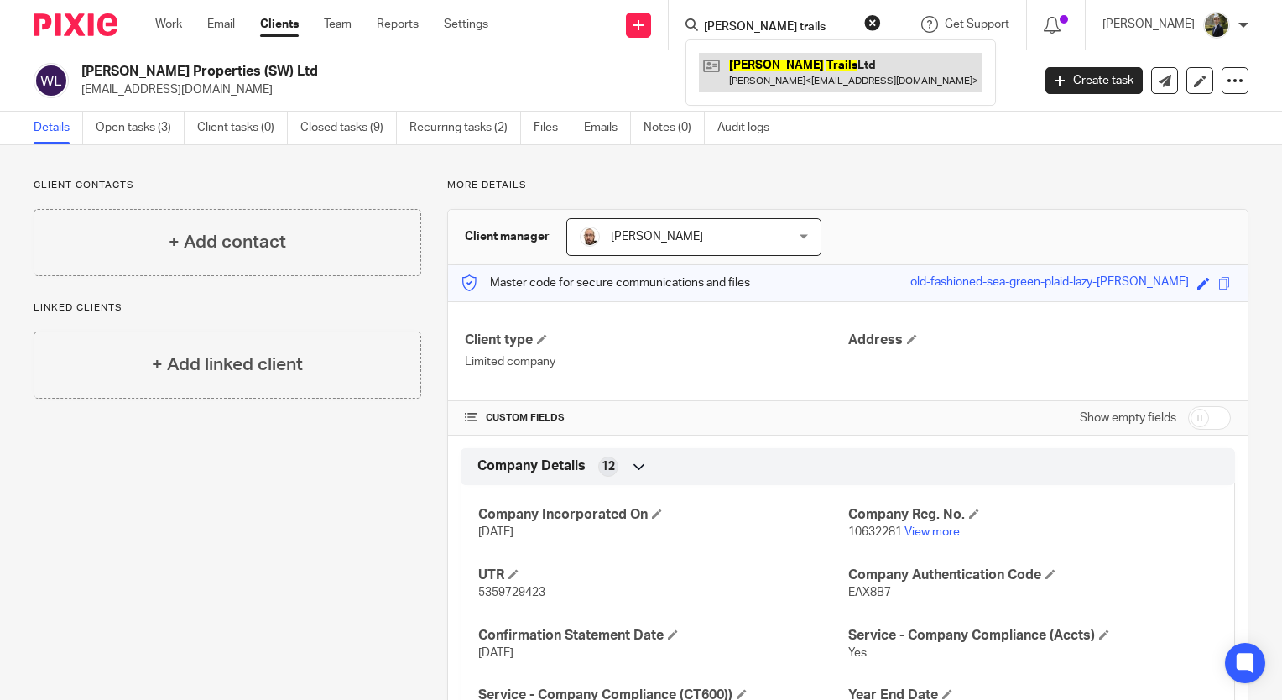
type input "[PERSON_NAME] trails"
click at [800, 76] on link at bounding box center [841, 72] width 284 height 39
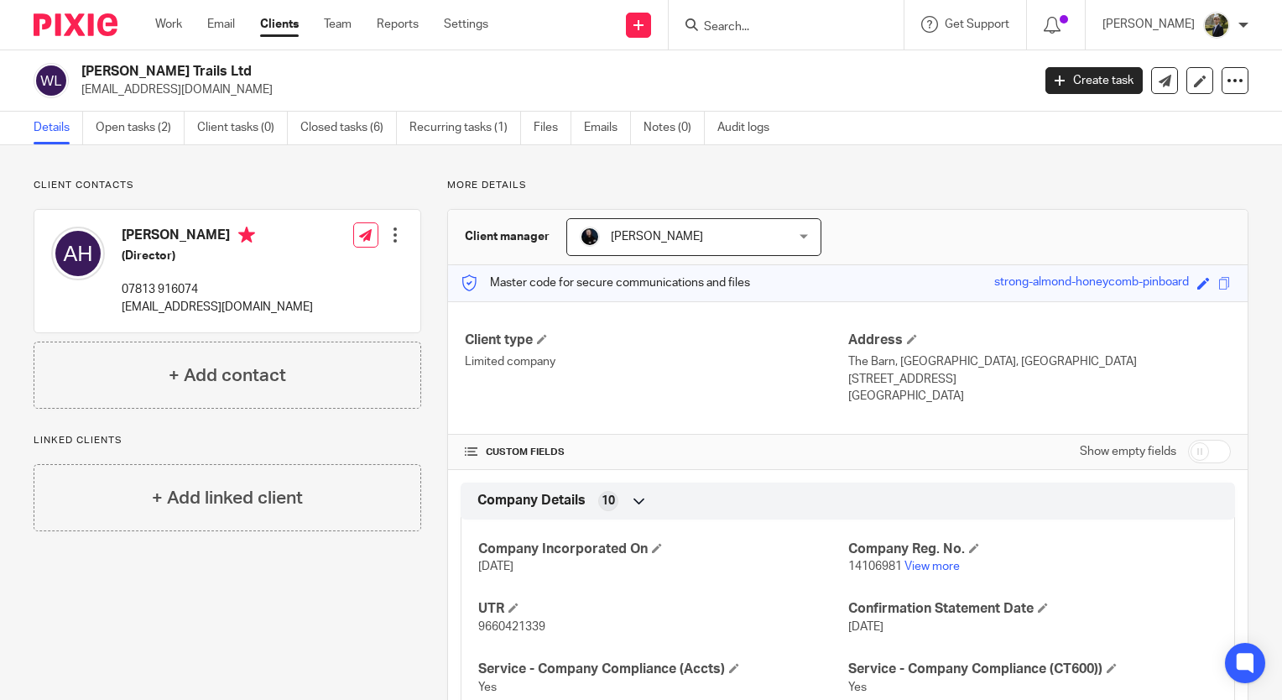
click at [211, 170] on div "Client contacts [PERSON_NAME] (Director) 07813 916074 [EMAIL_ADDRESS][DOMAIN_NA…" at bounding box center [641, 578] width 1282 height 867
click at [797, 17] on form at bounding box center [791, 24] width 179 height 21
click at [792, 22] on input "Search" at bounding box center [777, 27] width 151 height 15
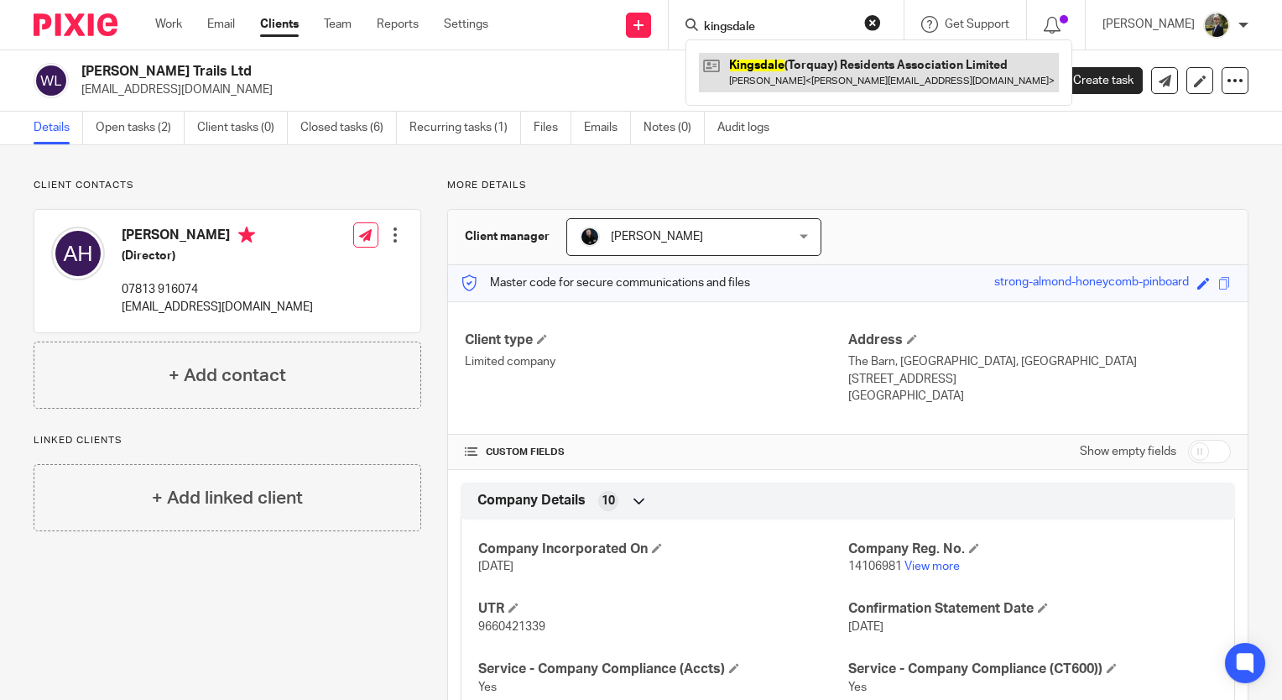
type input "kingsdale"
click at [797, 76] on link at bounding box center [879, 72] width 360 height 39
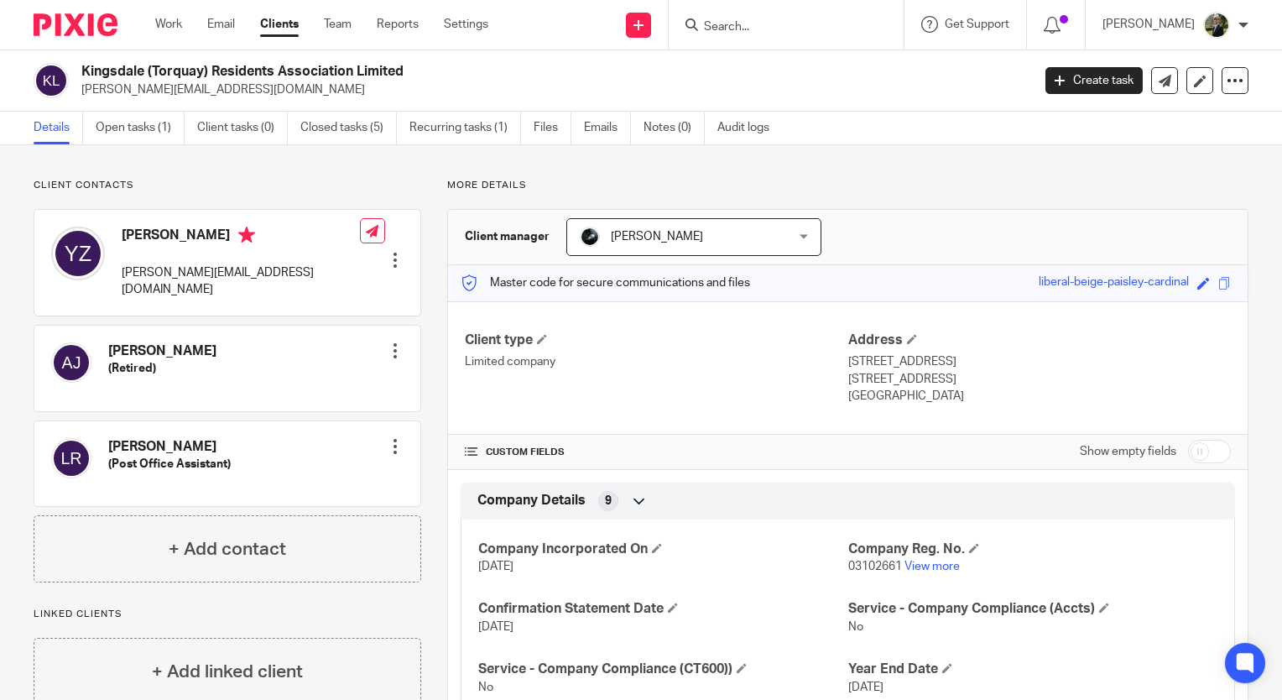
click at [763, 28] on input "Search" at bounding box center [777, 27] width 151 height 15
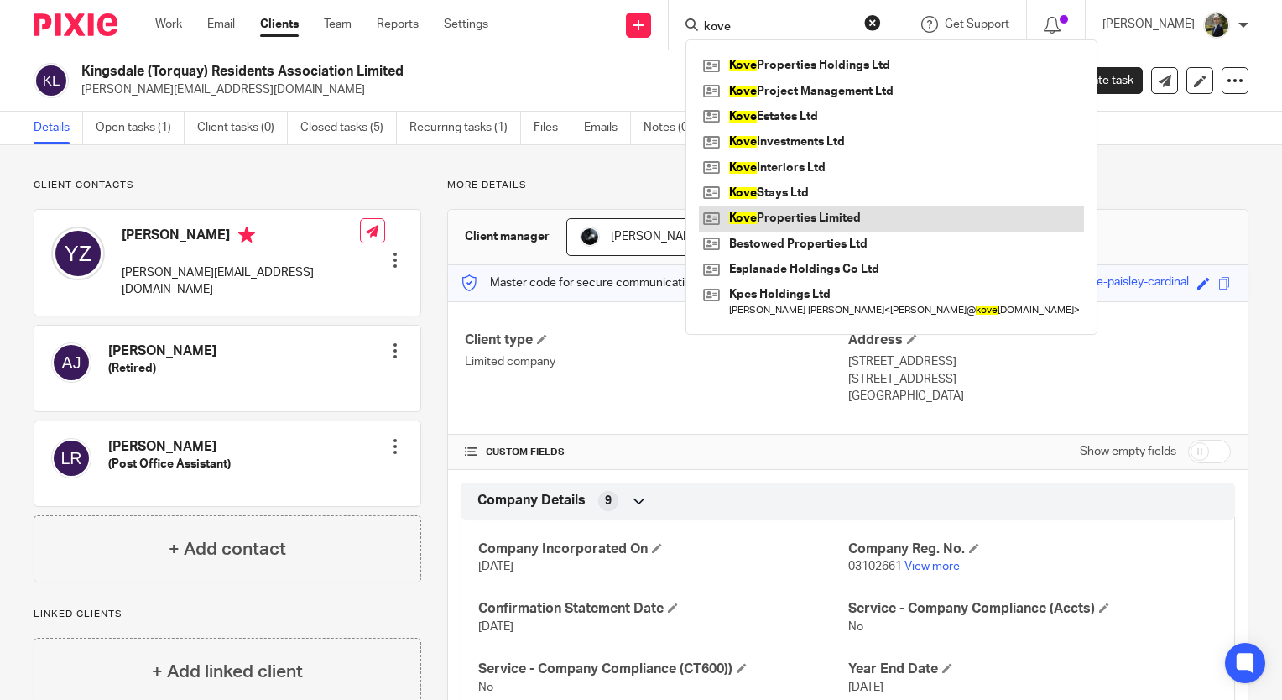
type input "kove"
click at [860, 218] on link at bounding box center [891, 218] width 385 height 25
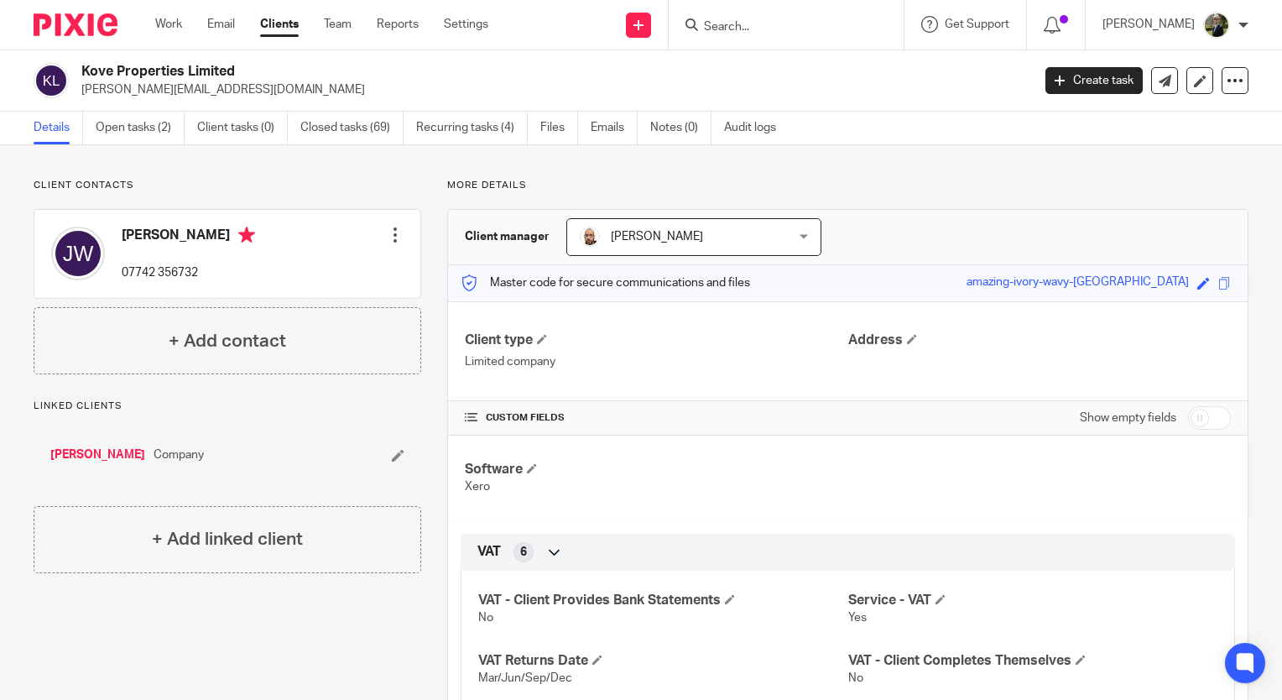
click at [767, 15] on form at bounding box center [791, 24] width 179 height 21
click at [760, 32] on input "Search" at bounding box center [777, 27] width 151 height 15
click at [755, 8] on div at bounding box center [786, 25] width 235 height 50
click at [764, 24] on input "Search" at bounding box center [777, 27] width 151 height 15
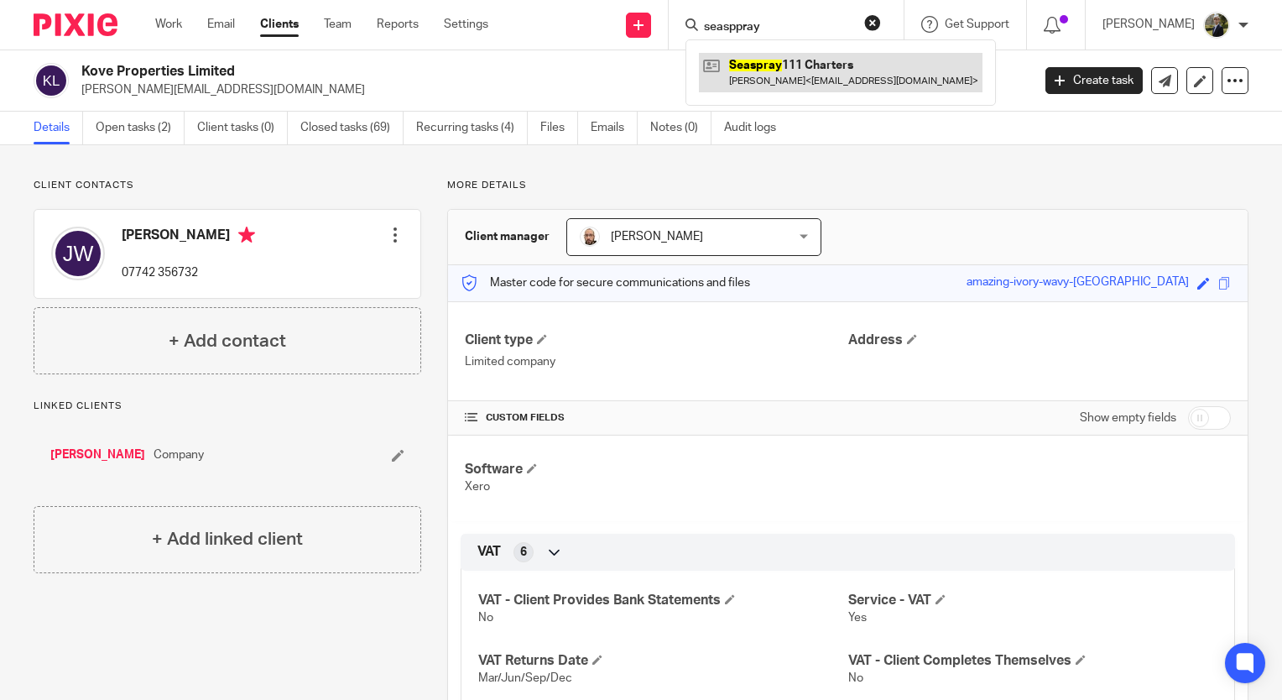
type input "seasppray"
click at [799, 59] on link at bounding box center [841, 72] width 284 height 39
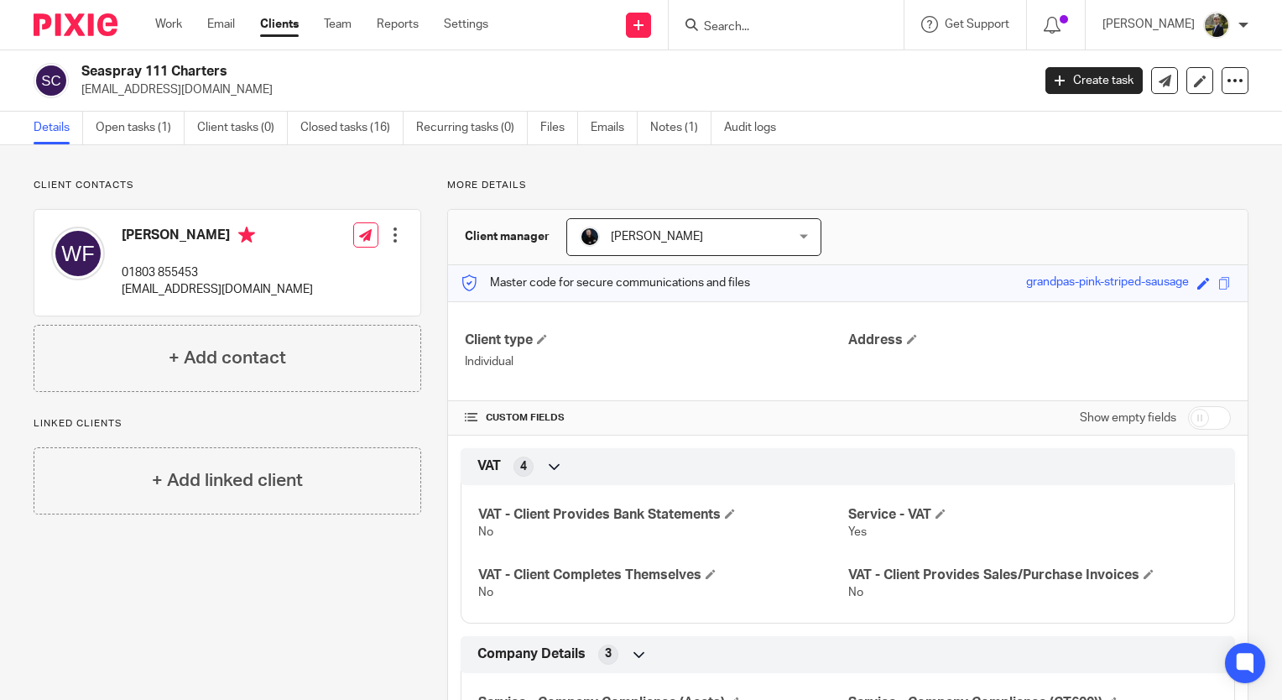
click at [770, 18] on form at bounding box center [791, 24] width 179 height 21
click at [750, 31] on input "Search" at bounding box center [777, 27] width 151 height 15
type input "larksup"
click at [776, 57] on link at bounding box center [803, 65] width 208 height 25
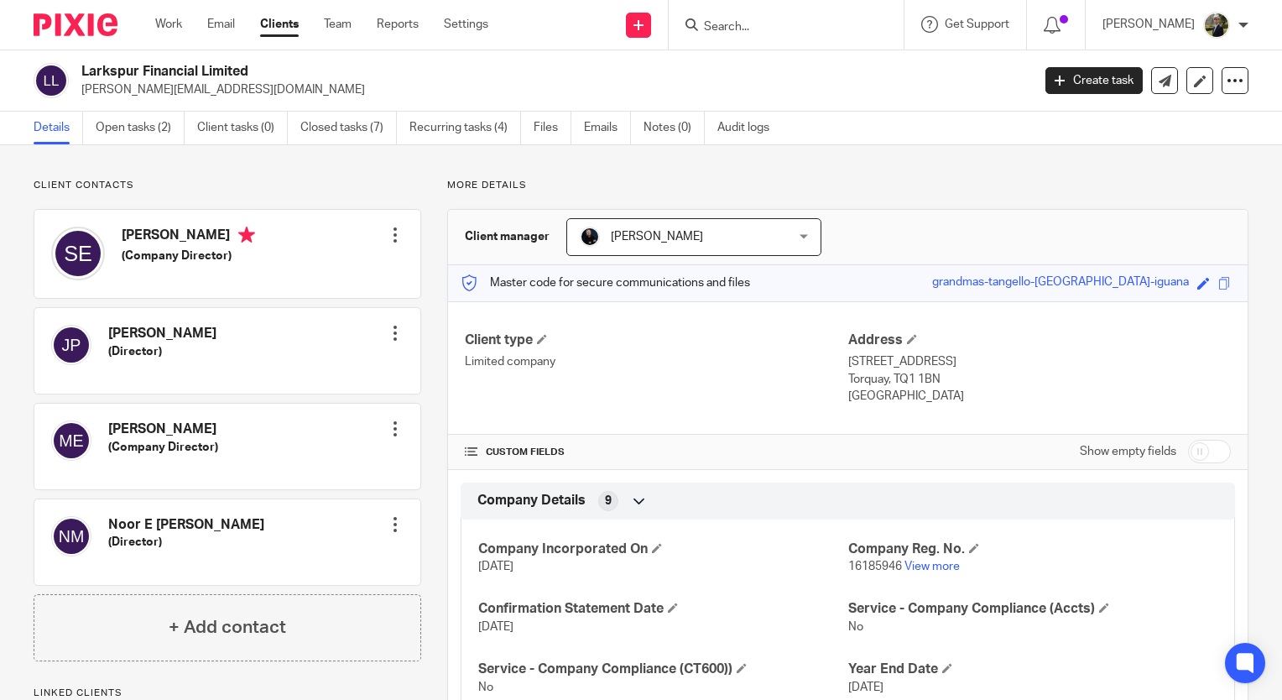
drag, startPoint x: 787, startPoint y: 34, endPoint x: 780, endPoint y: 27, distance: 9.5
click at [785, 32] on input "Search" at bounding box center [777, 27] width 151 height 15
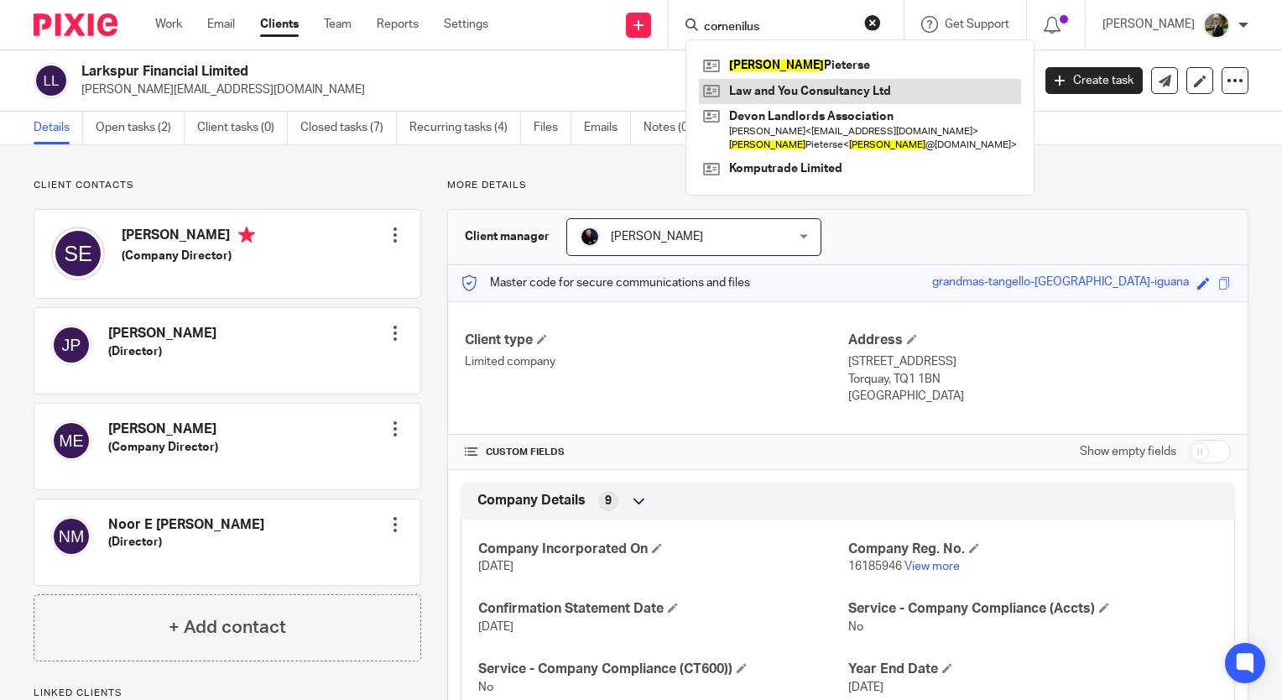
type input "cornenilus"
click at [808, 91] on link at bounding box center [860, 91] width 322 height 25
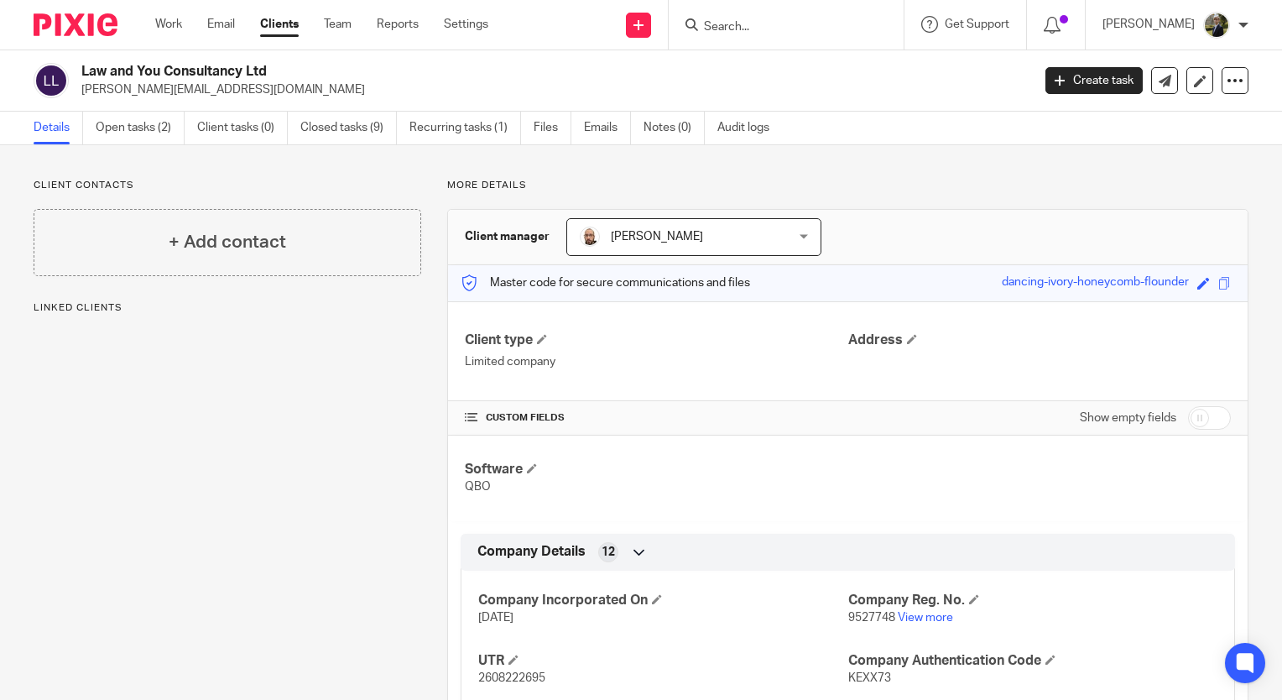
click at [780, 29] on input "Search" at bounding box center [777, 27] width 151 height 15
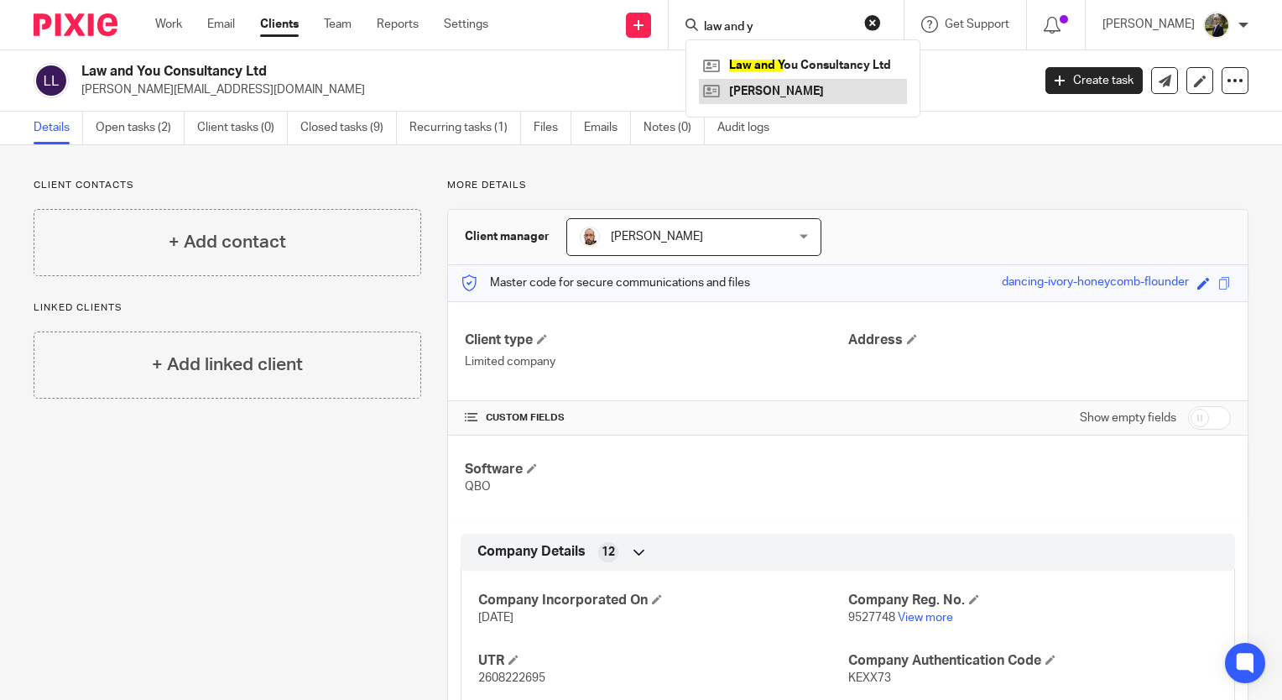
type input "law and y"
click at [782, 89] on link at bounding box center [803, 91] width 208 height 25
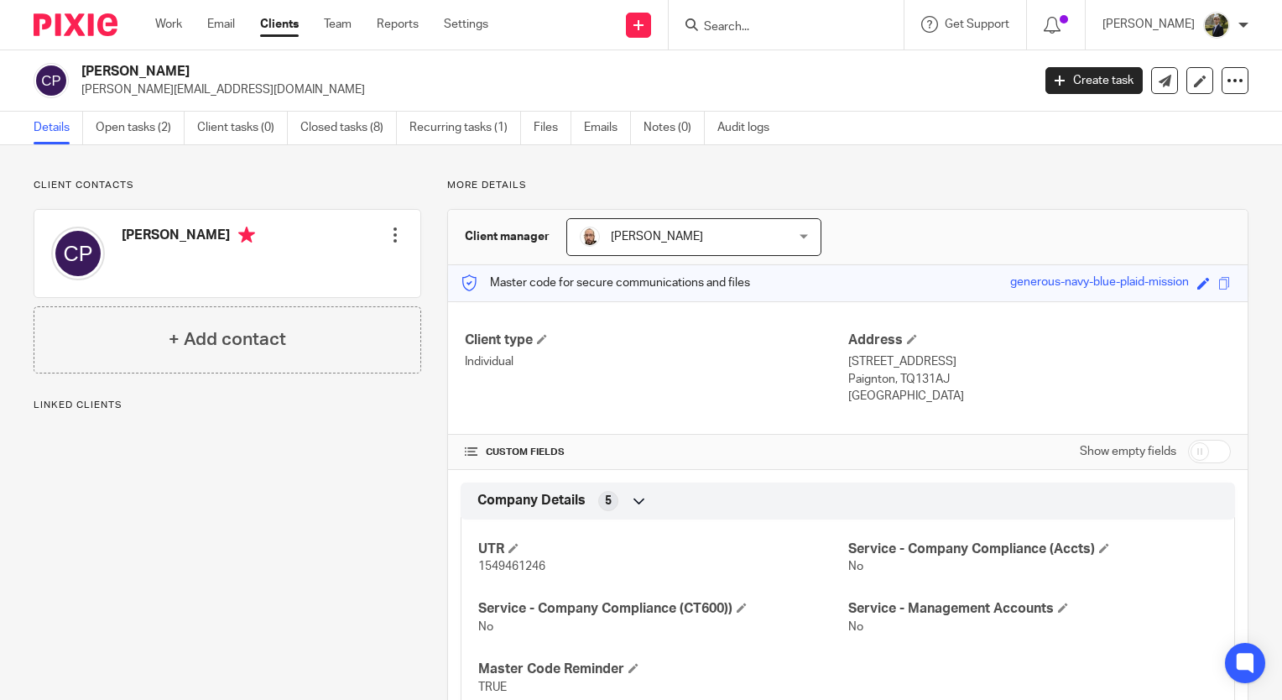
click at [764, 32] on input "Search" at bounding box center [777, 27] width 151 height 15
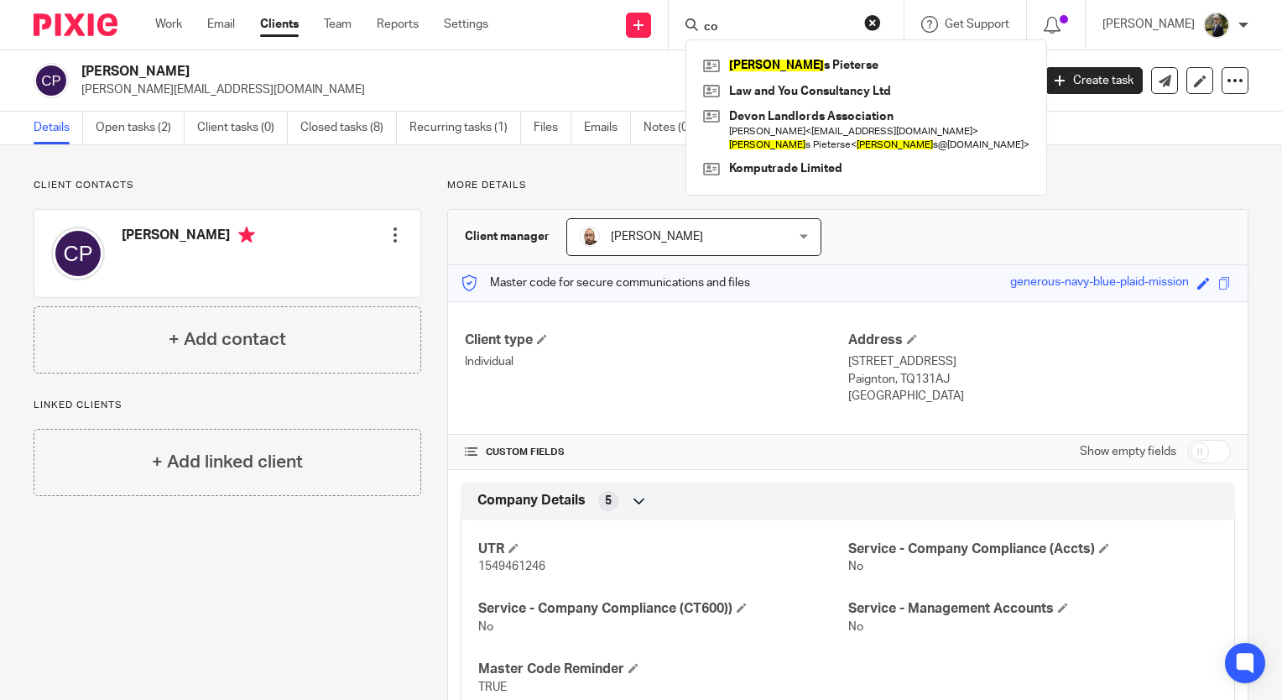
type input "c"
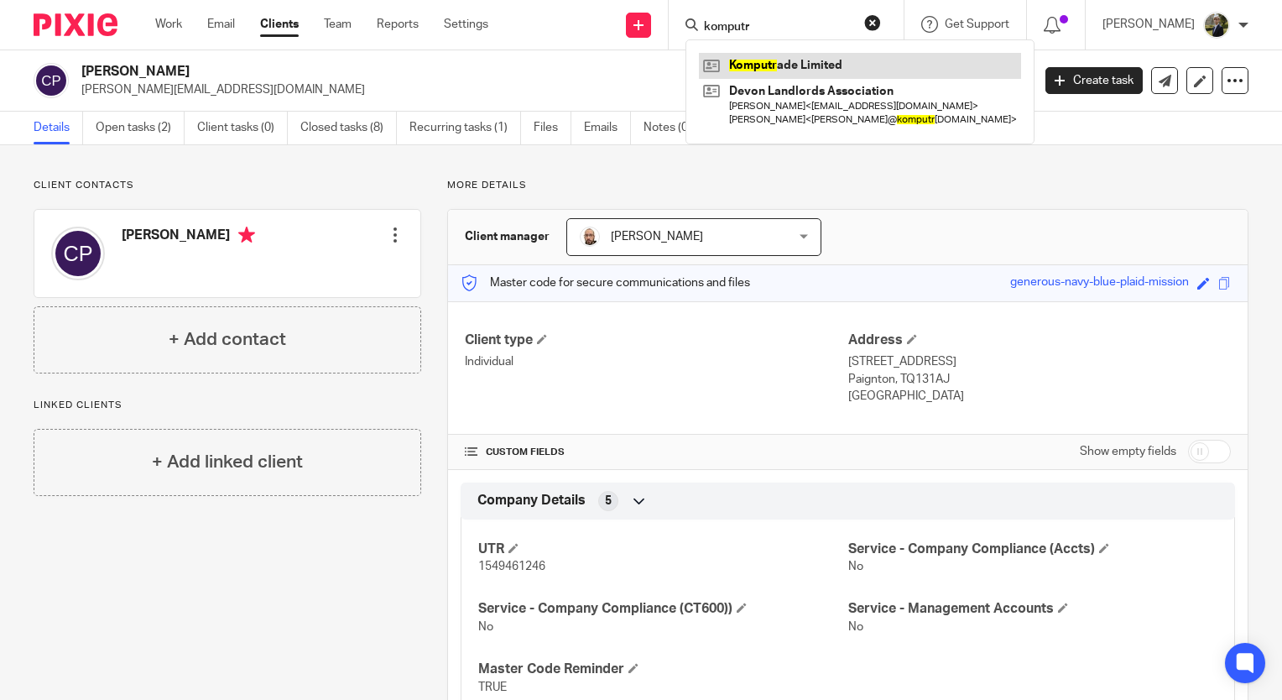
type input "komputr"
click at [809, 63] on link at bounding box center [860, 65] width 322 height 25
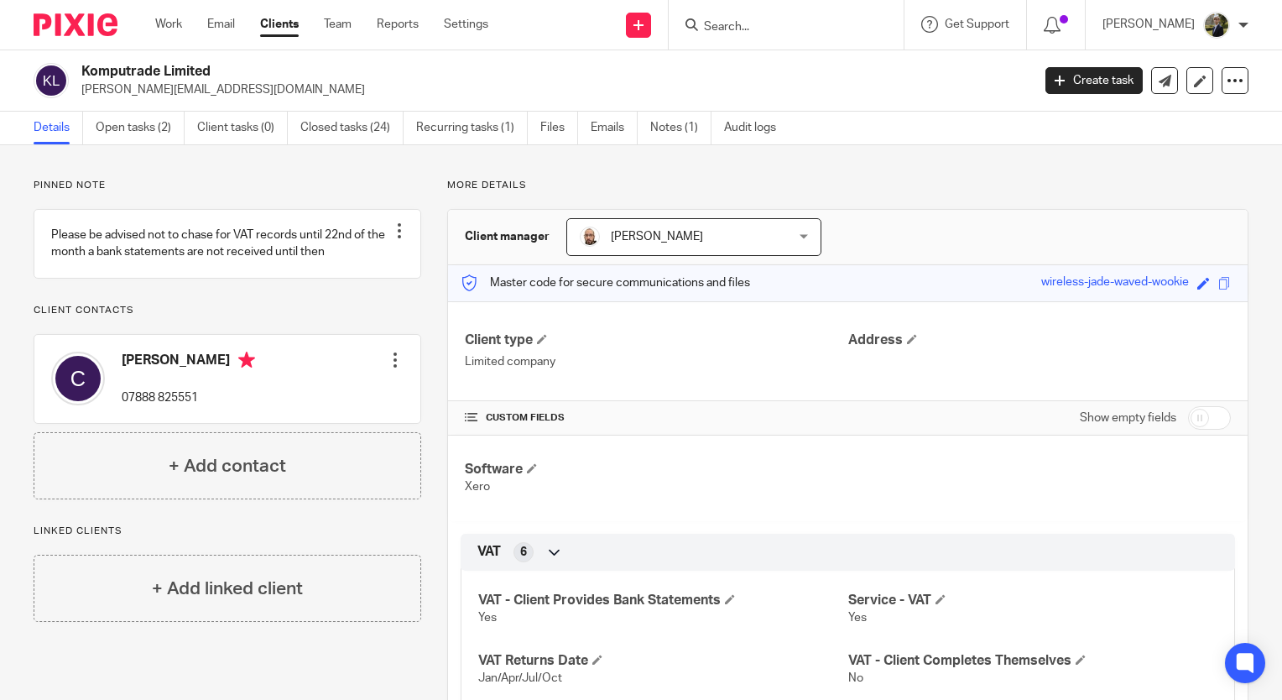
click at [760, 30] on input "Search" at bounding box center [777, 27] width 151 height 15
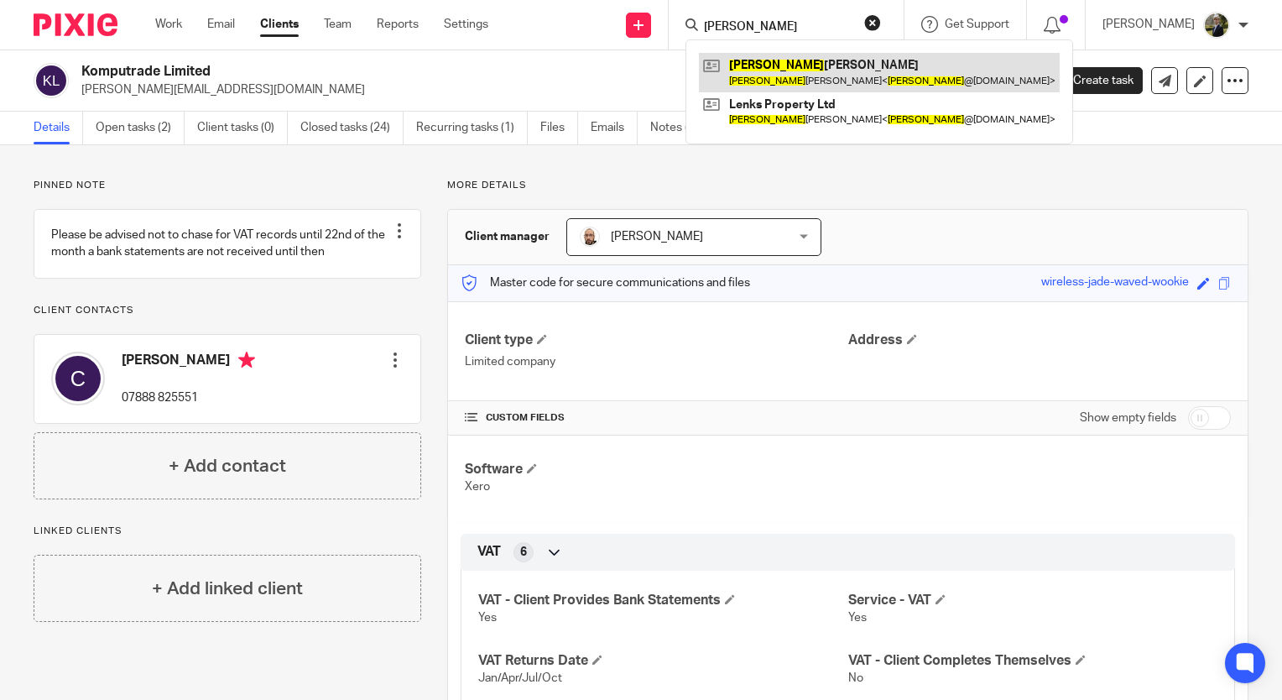
type input "[PERSON_NAME]"
click at [771, 58] on link at bounding box center [879, 72] width 361 height 39
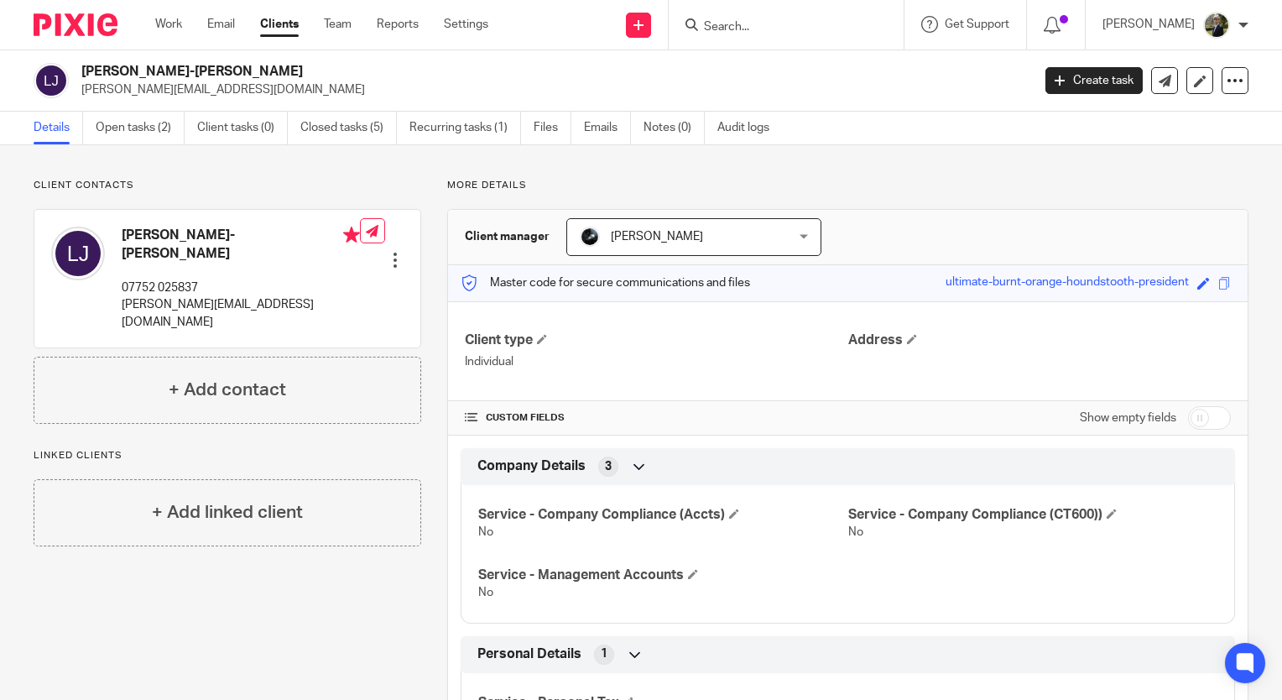
click at [759, 25] on input "Search" at bounding box center [777, 27] width 151 height 15
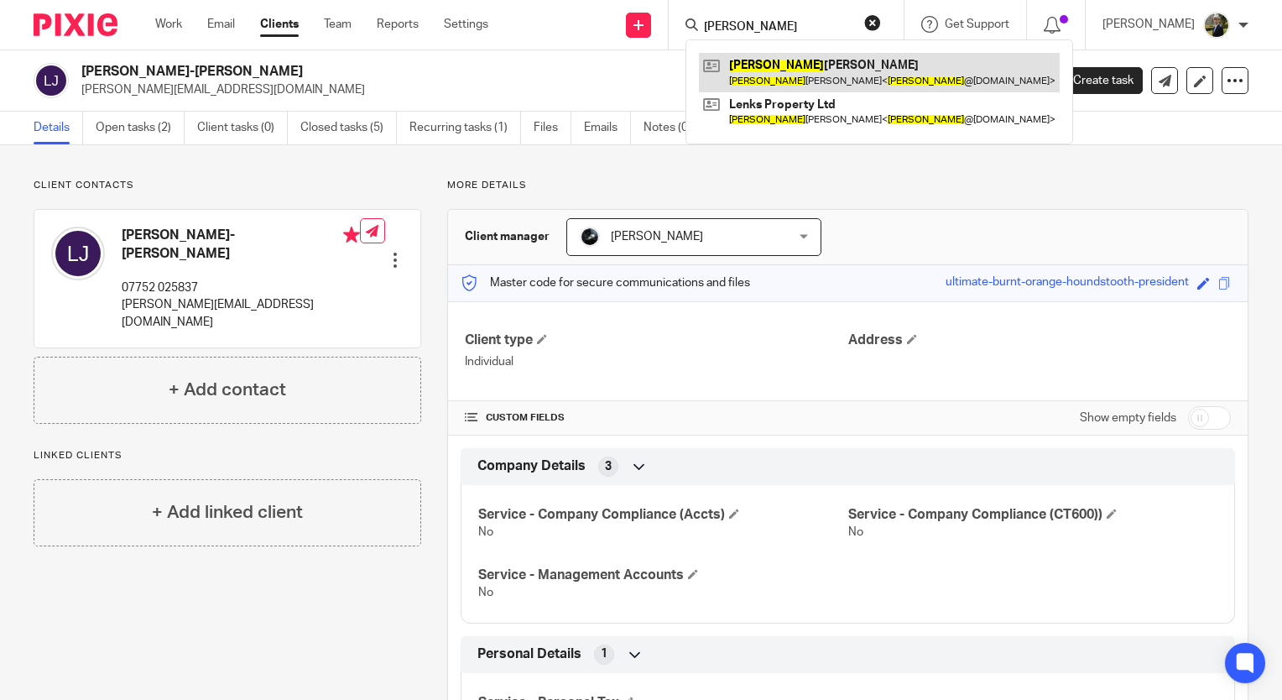
type input "lenka"
click at [829, 76] on link at bounding box center [879, 72] width 361 height 39
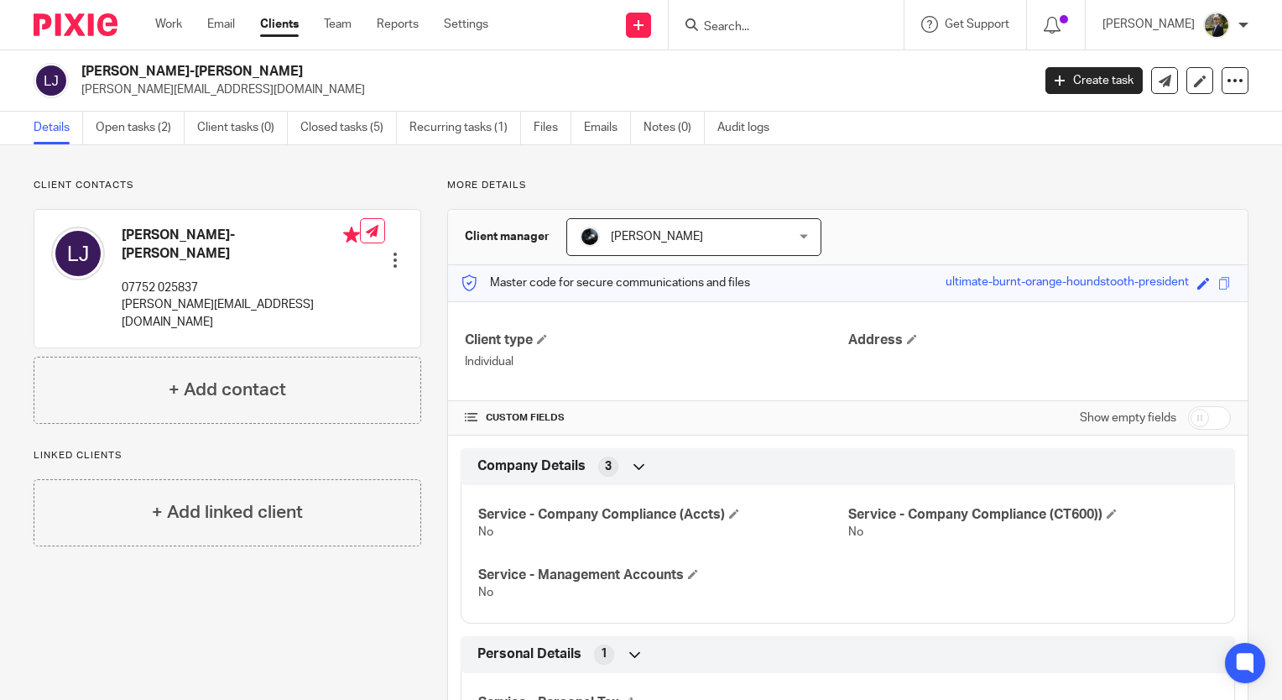
click at [843, 23] on input "Search" at bounding box center [777, 27] width 151 height 15
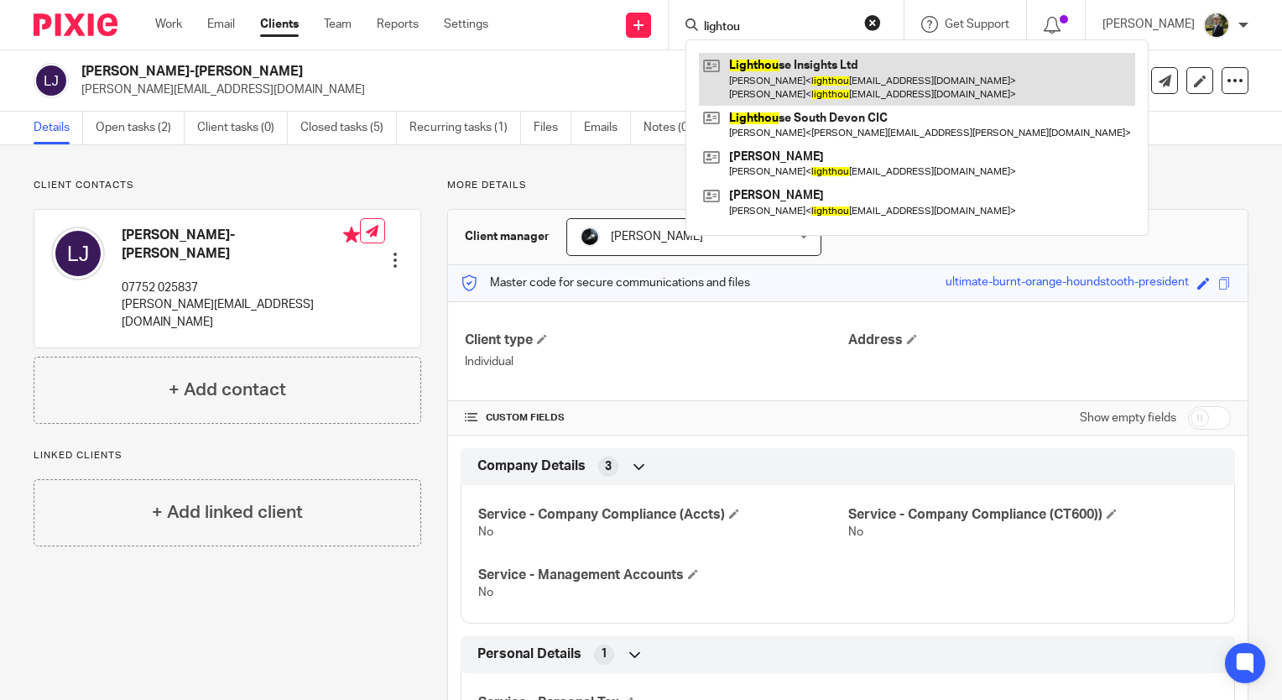
type input "lightou"
click at [821, 85] on link at bounding box center [917, 79] width 436 height 52
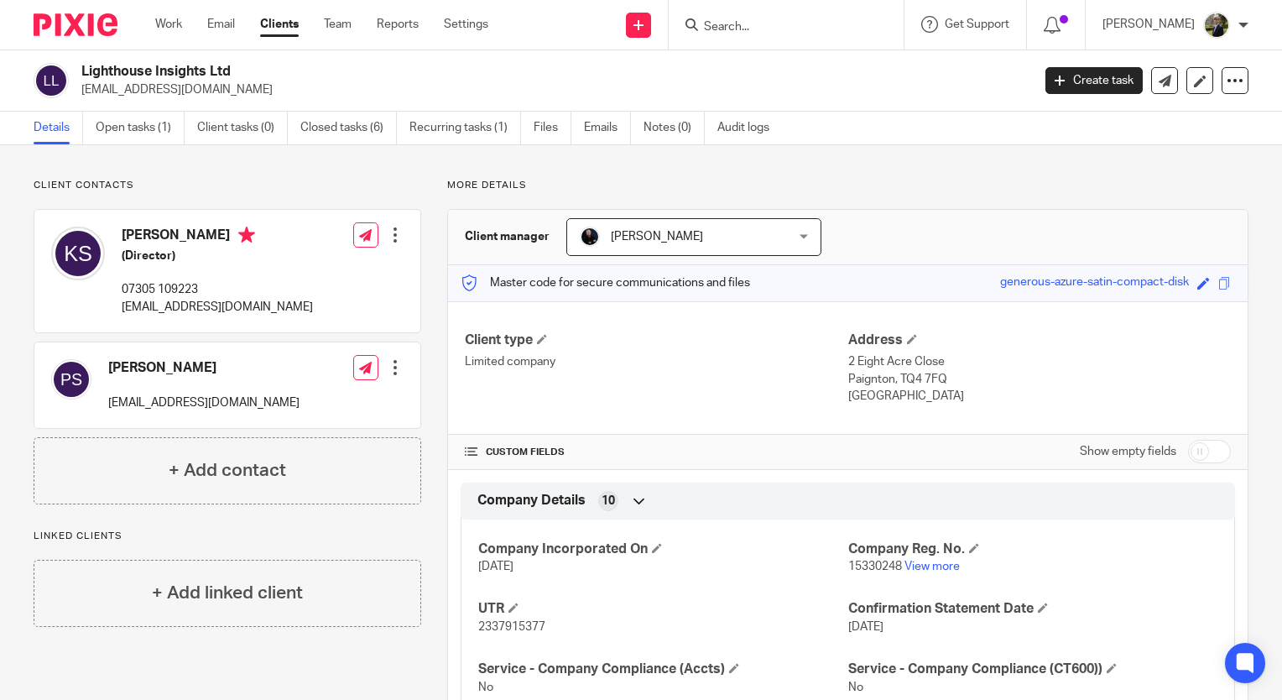
click at [757, 29] on input "Search" at bounding box center [777, 27] width 151 height 15
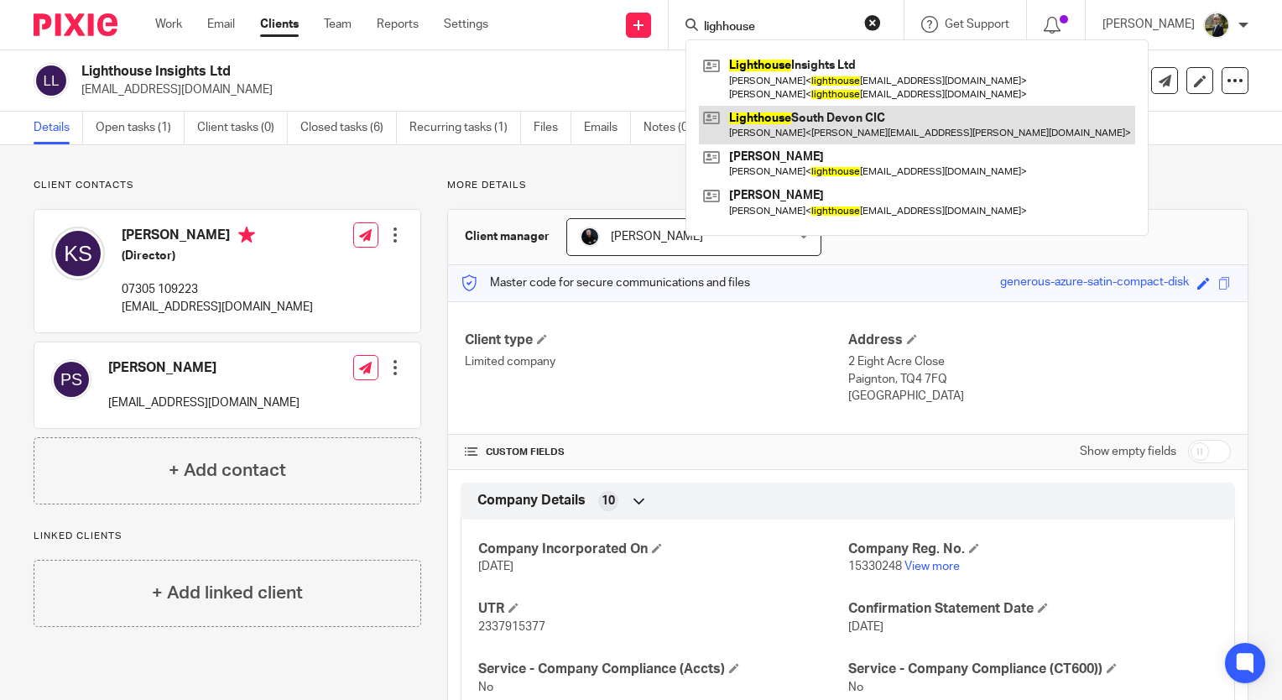
type input "lighhouse"
click at [819, 140] on link at bounding box center [917, 125] width 436 height 39
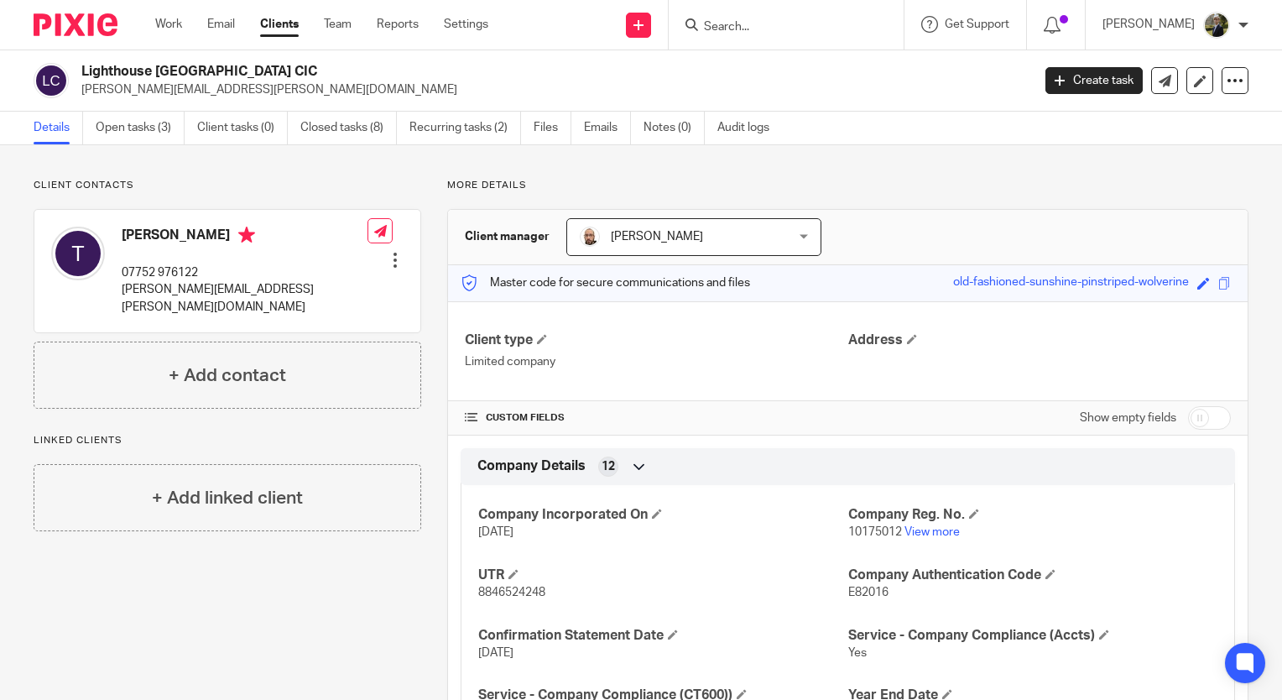
click at [794, 15] on form at bounding box center [791, 24] width 179 height 21
click at [745, 34] on form at bounding box center [791, 24] width 179 height 21
click at [755, 16] on form at bounding box center [791, 24] width 179 height 21
click at [766, 27] on input "Search" at bounding box center [777, 27] width 151 height 15
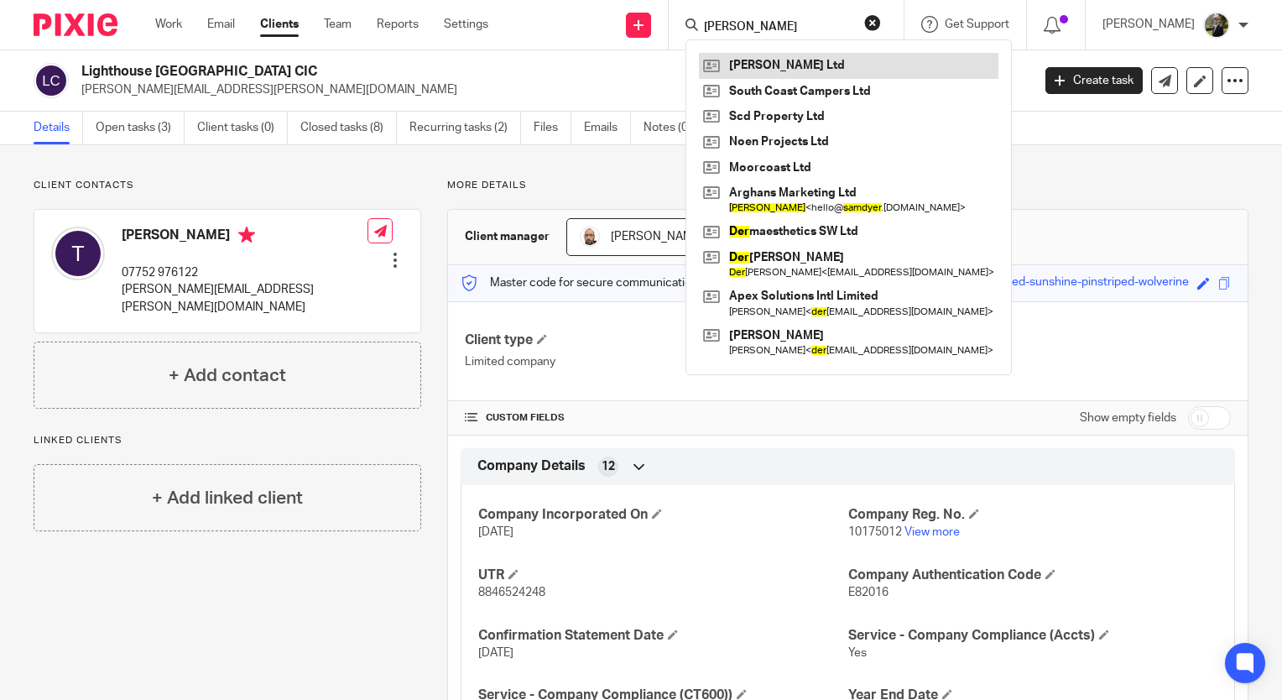
type input "sam dyer"
click at [798, 56] on link at bounding box center [849, 65] width 300 height 25
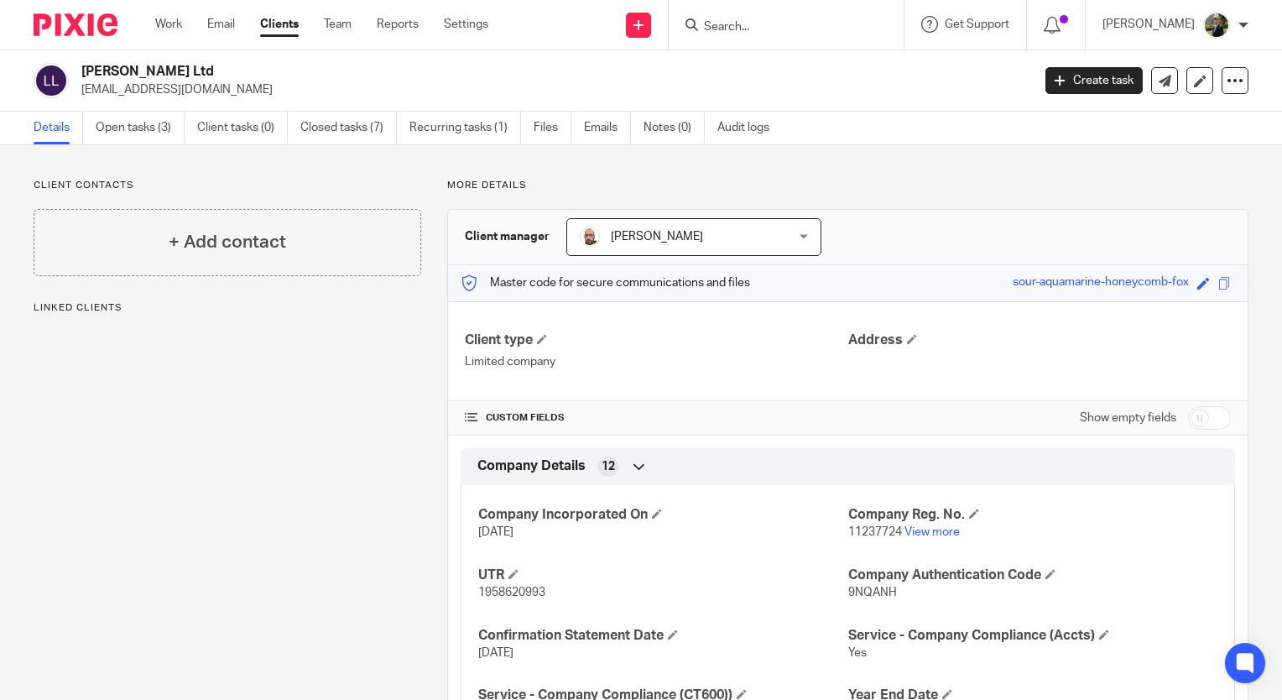
click at [823, 20] on input "Search" at bounding box center [777, 27] width 151 height 15
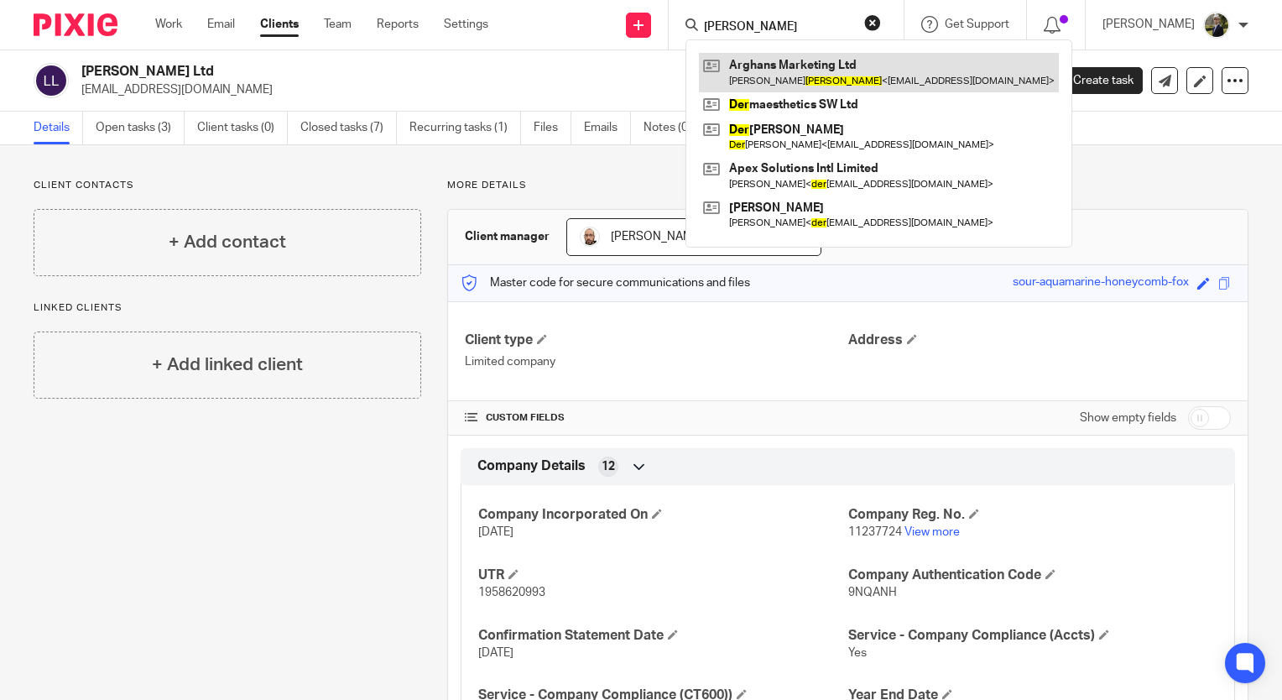
type input "dyer"
click at [824, 67] on link at bounding box center [879, 72] width 360 height 39
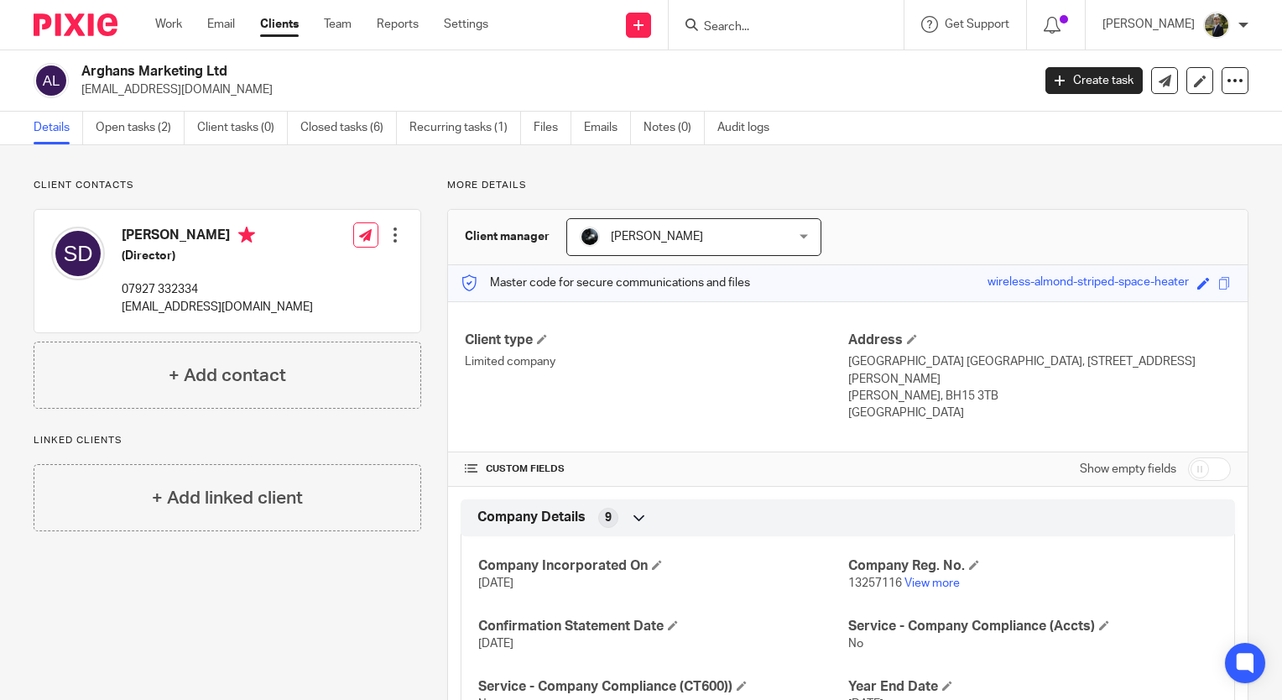
click at [745, 27] on input "Search" at bounding box center [777, 27] width 151 height 15
type input "loukaides"
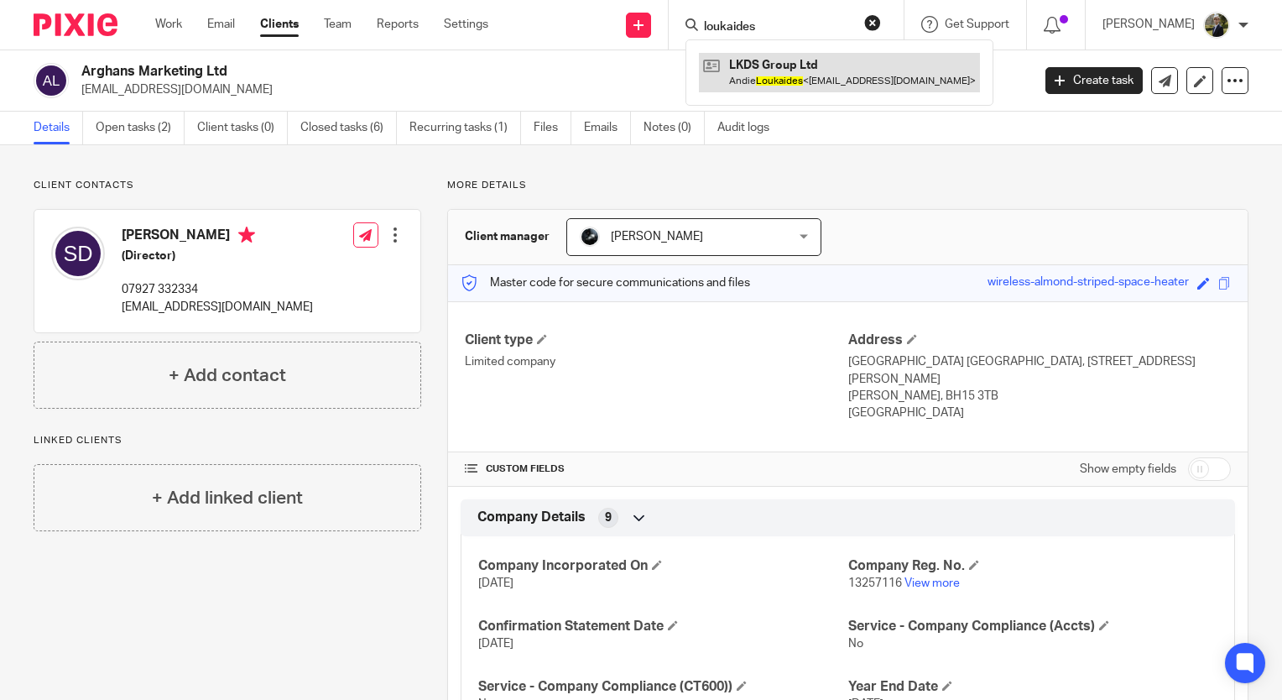
click at [834, 72] on link at bounding box center [839, 72] width 281 height 39
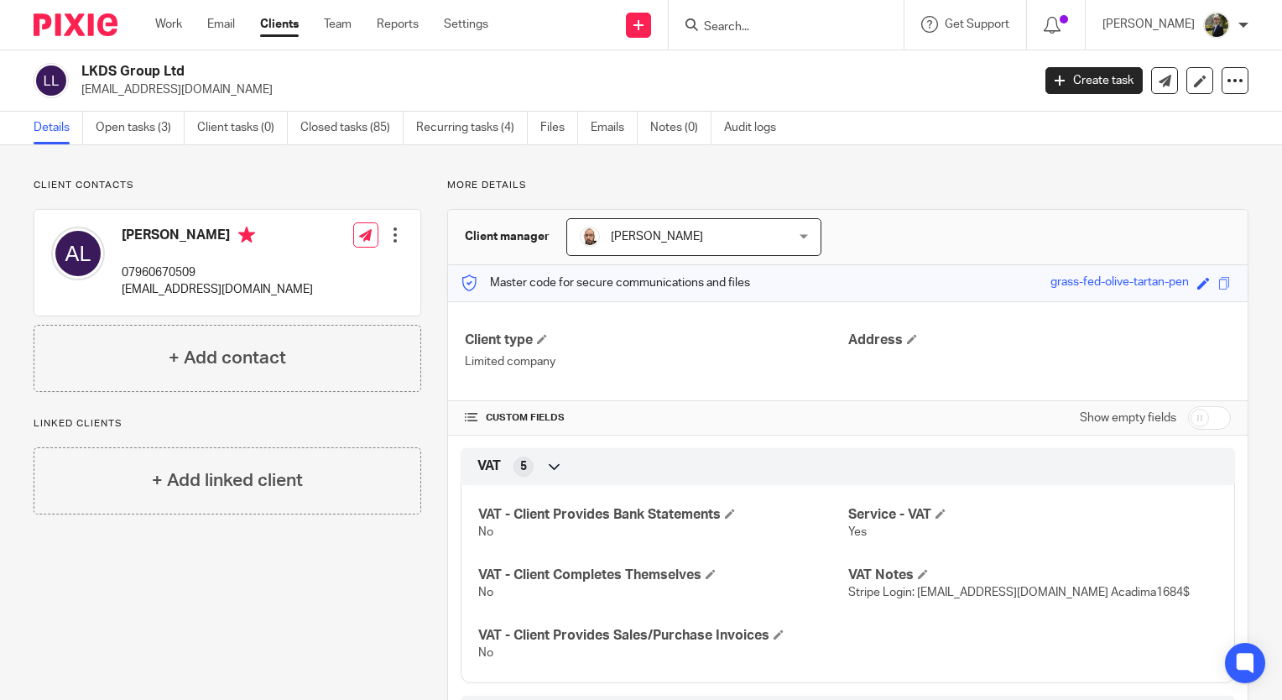
click at [835, 25] on input "Search" at bounding box center [777, 27] width 151 height 15
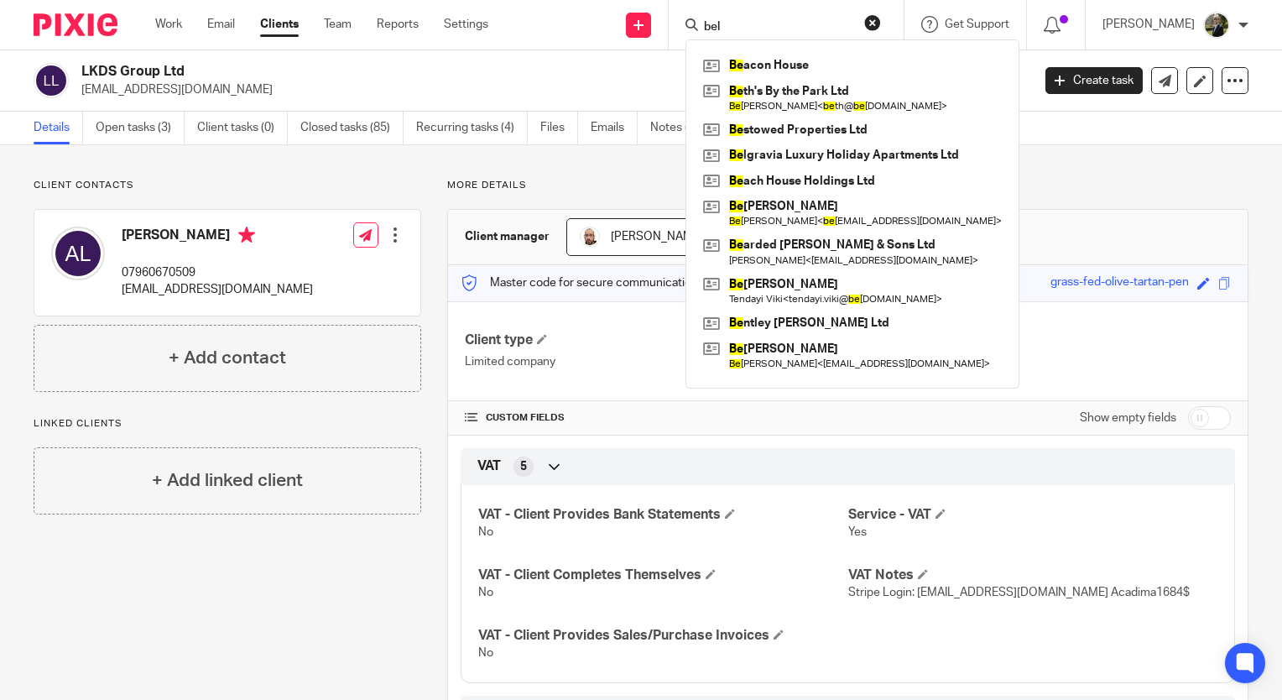
type input "bell"
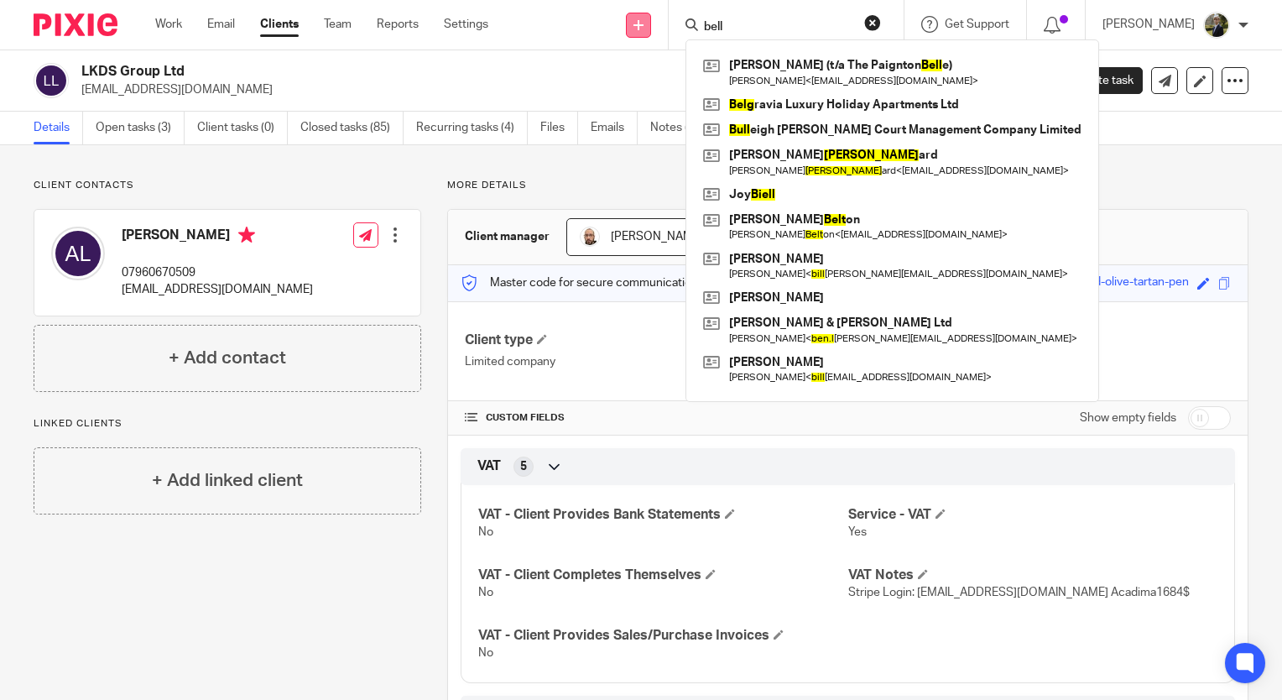
drag, startPoint x: 765, startPoint y: 29, endPoint x: 675, endPoint y: 33, distance: 89.9
click at [675, 33] on div "Send new email Create task Add client bell [PERSON_NAME] (t/a The Paignton Bell…" at bounding box center [898, 25] width 769 height 50
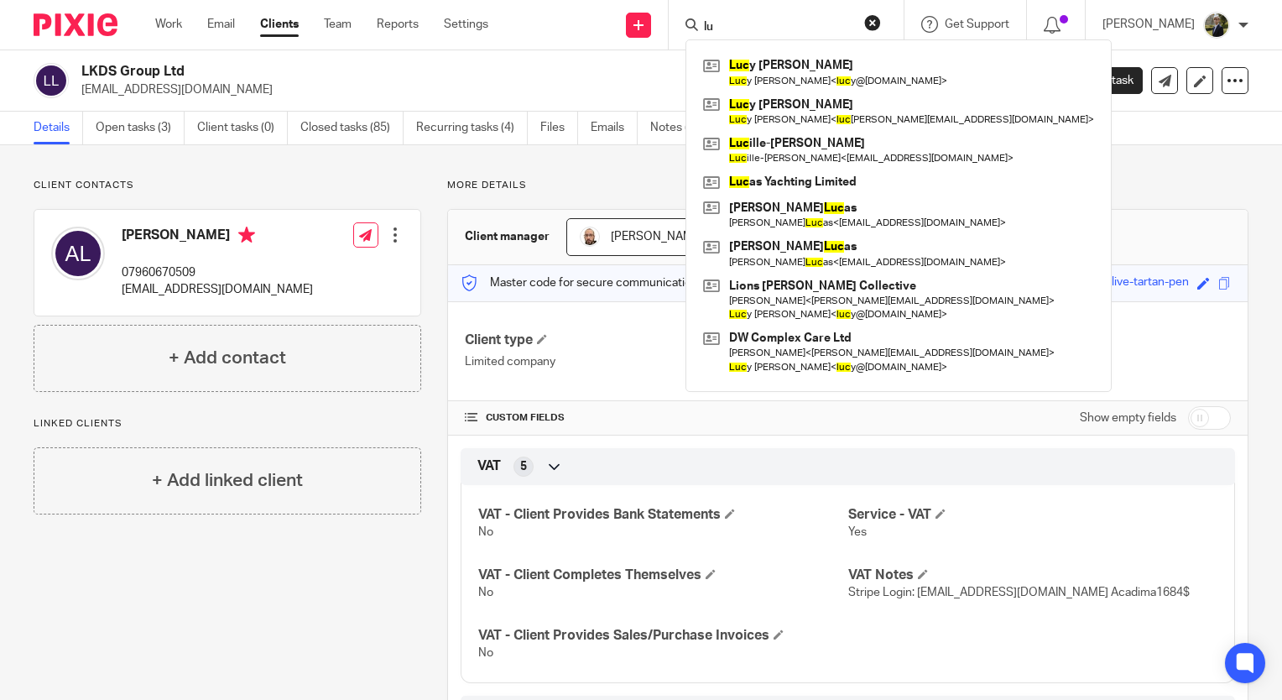
type input "l"
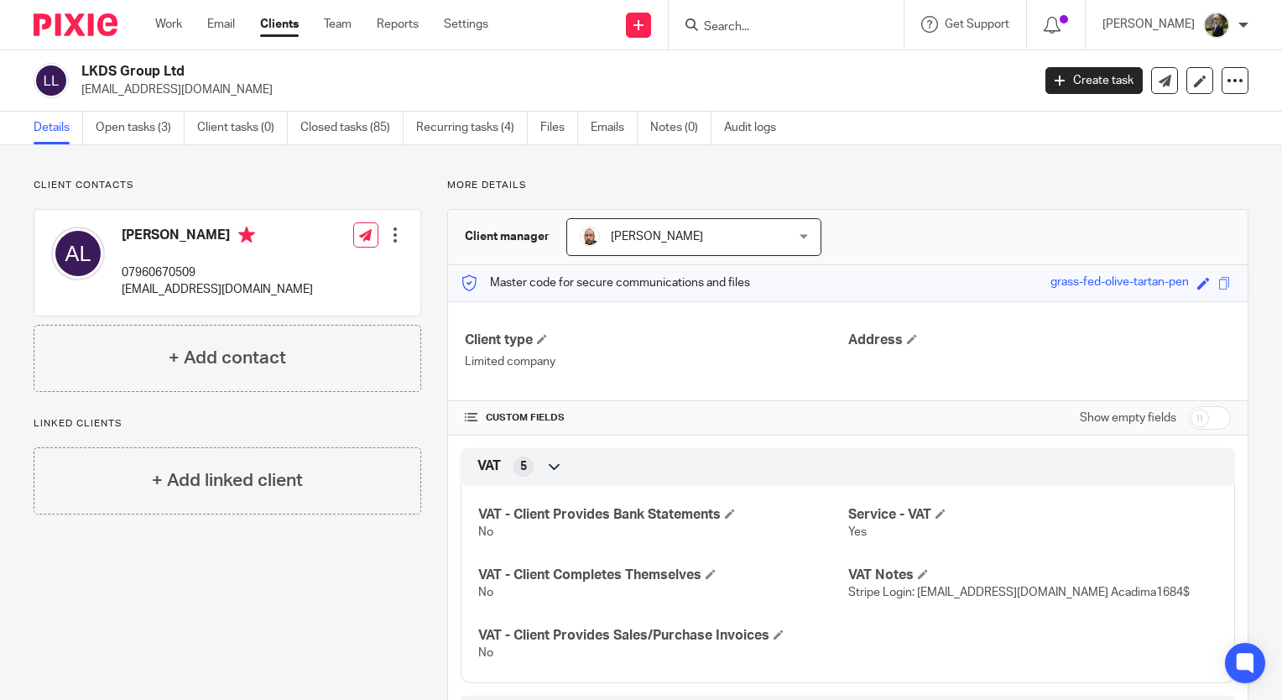
type input "7"
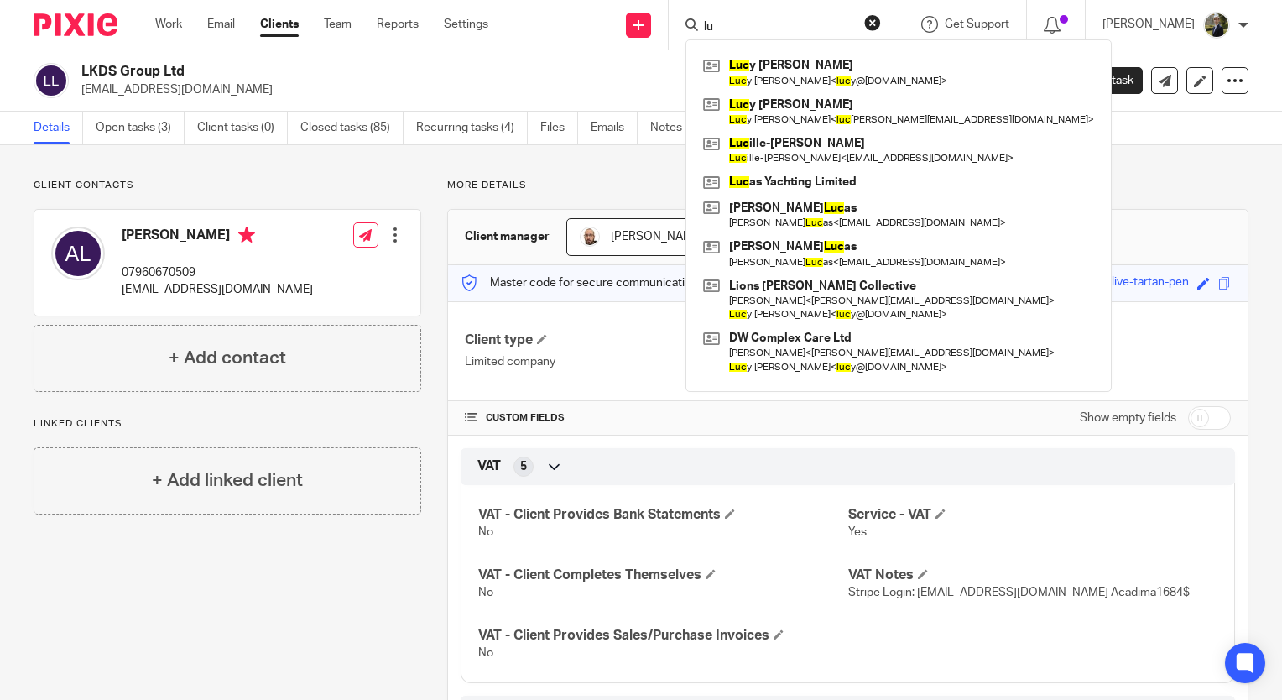
type input "l"
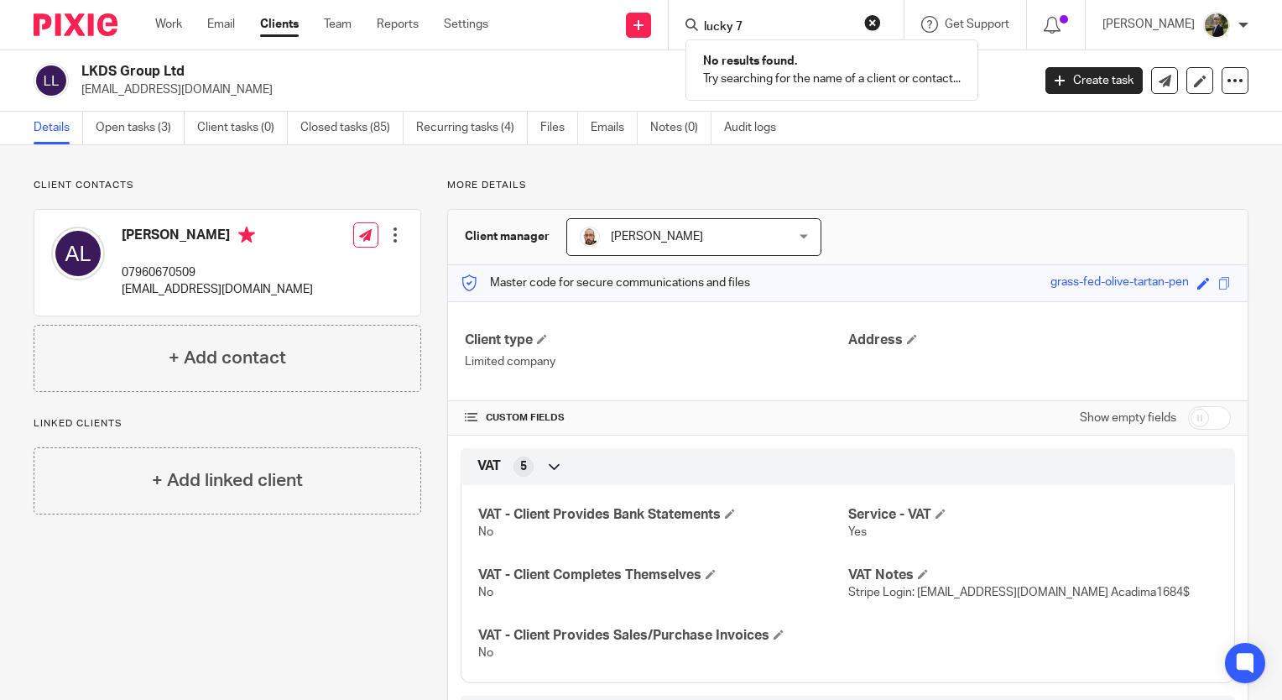
type input "lucky 7"
drag, startPoint x: 789, startPoint y: 19, endPoint x: 691, endPoint y: 16, distance: 97.4
click at [691, 16] on div "Send new email Create task Add client lucky 7 No results found. Try searching f…" at bounding box center [898, 25] width 769 height 50
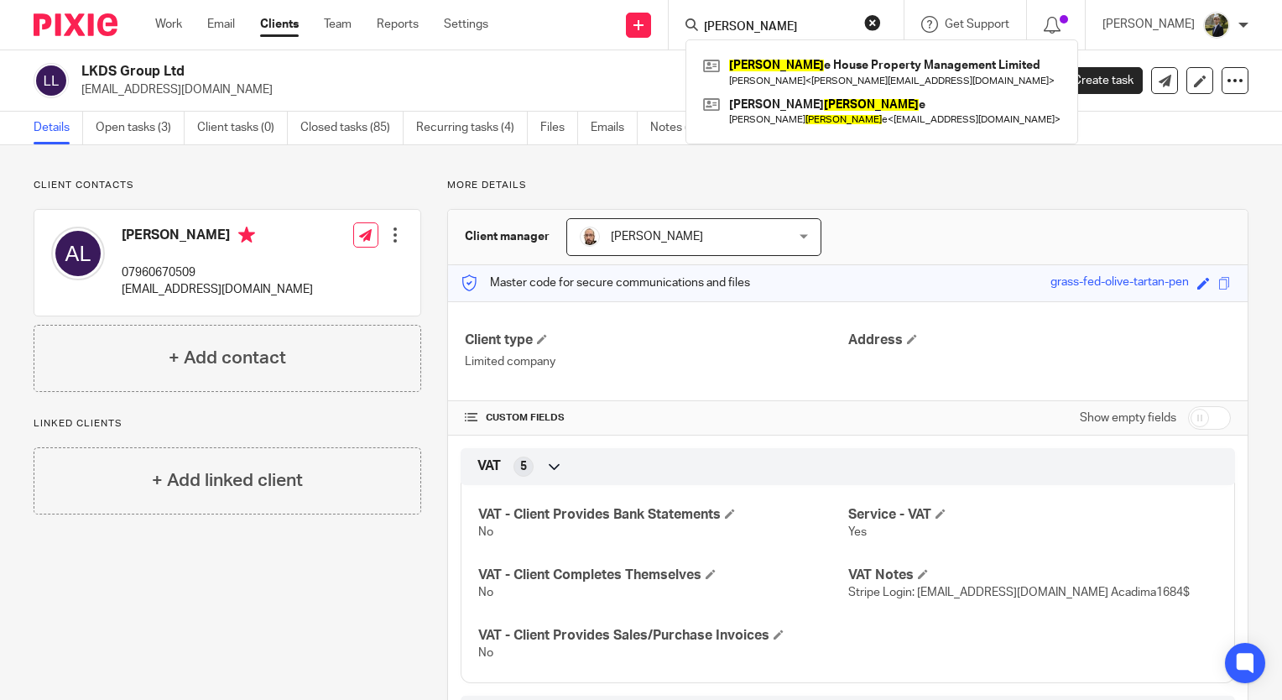
drag, startPoint x: 815, startPoint y: 17, endPoint x: 769, endPoint y: 34, distance: 49.1
click at [769, 34] on form "[PERSON_NAME]" at bounding box center [791, 24] width 179 height 21
drag, startPoint x: 776, startPoint y: 25, endPoint x: 707, endPoint y: 21, distance: 68.9
click at [707, 21] on div "[PERSON_NAME] [PERSON_NAME] e House Property Management Limited [PERSON_NAME] <…" at bounding box center [786, 25] width 235 height 50
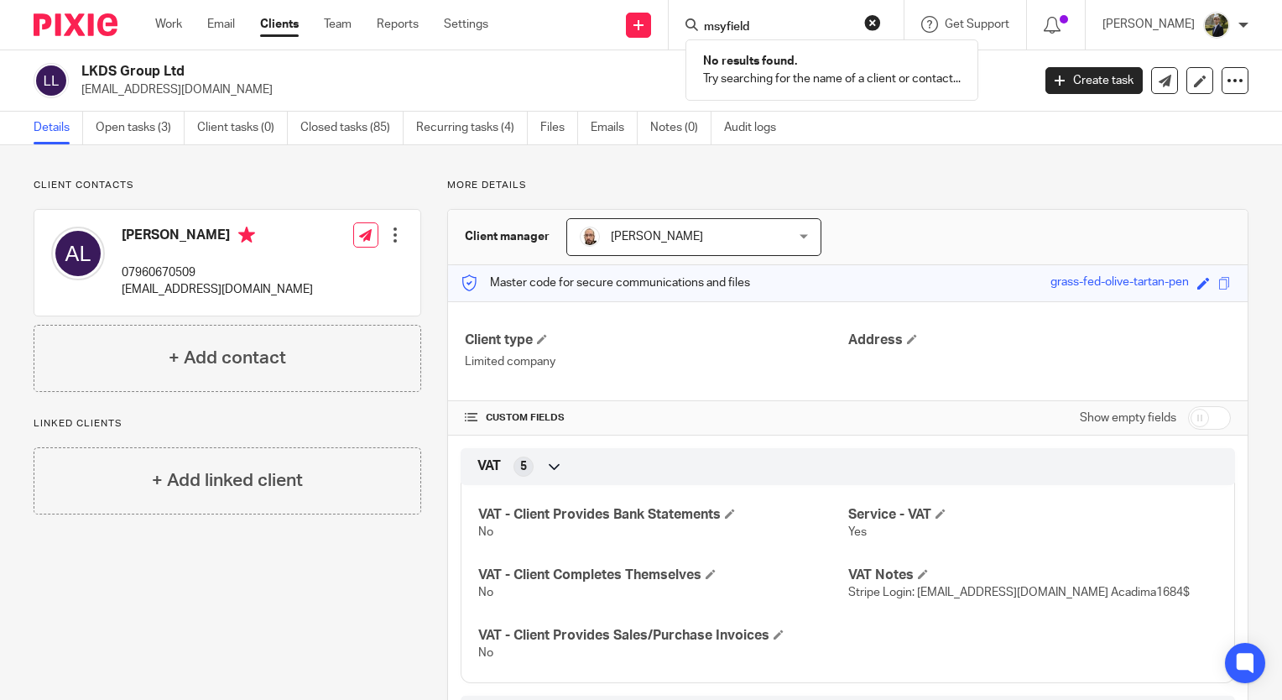
drag, startPoint x: 781, startPoint y: 28, endPoint x: 728, endPoint y: 29, distance: 52.9
click at [728, 29] on div "msyfield" at bounding box center [784, 24] width 196 height 21
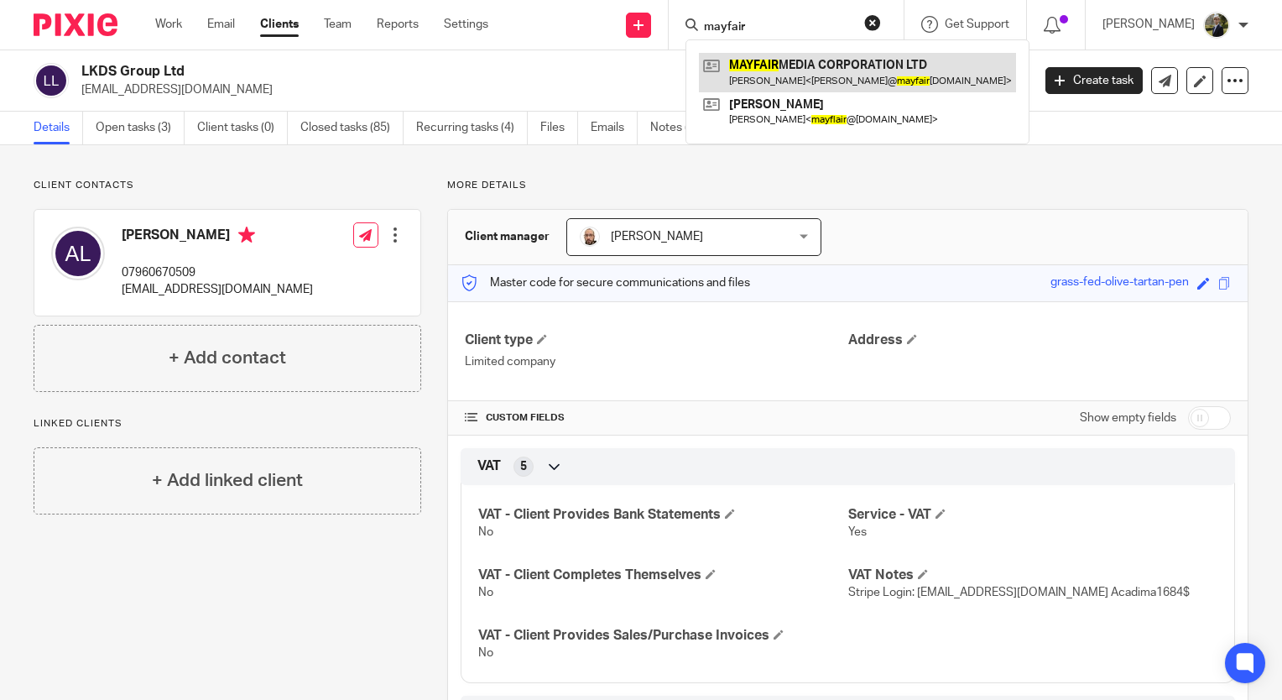
type input "mayfair"
click at [771, 67] on link at bounding box center [857, 72] width 317 height 39
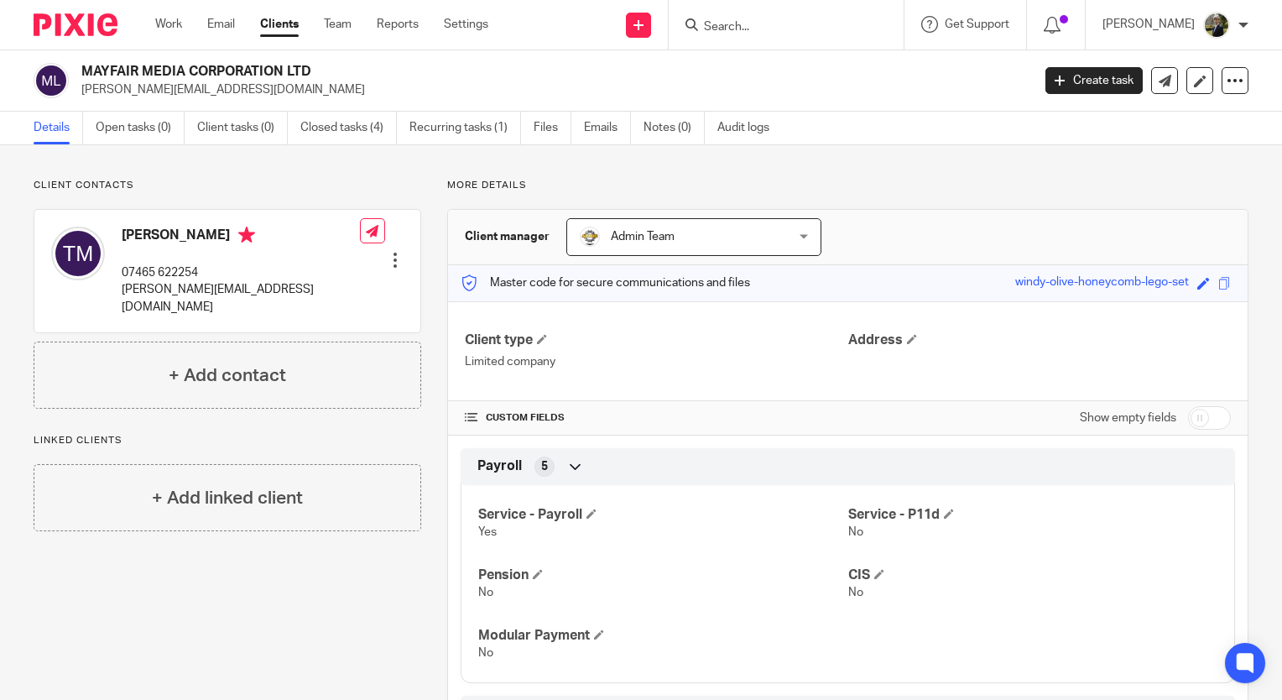
click at [788, 20] on input "Search" at bounding box center [777, 27] width 151 height 15
type input "h"
click at [751, 25] on input "Search" at bounding box center [777, 27] width 151 height 15
type input "hg"
